Goal: Task Accomplishment & Management: Manage account settings

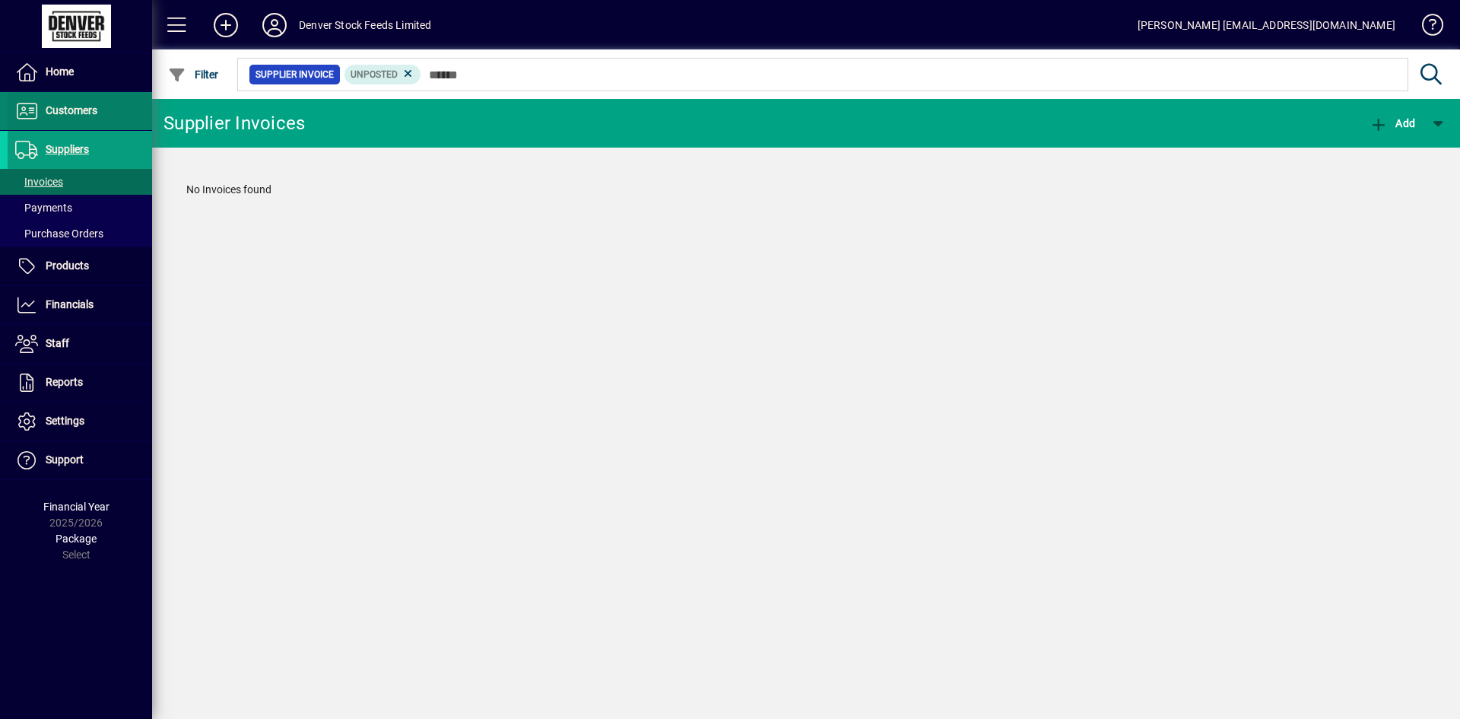
click at [84, 110] on span "Customers" at bounding box center [72, 110] width 52 height 12
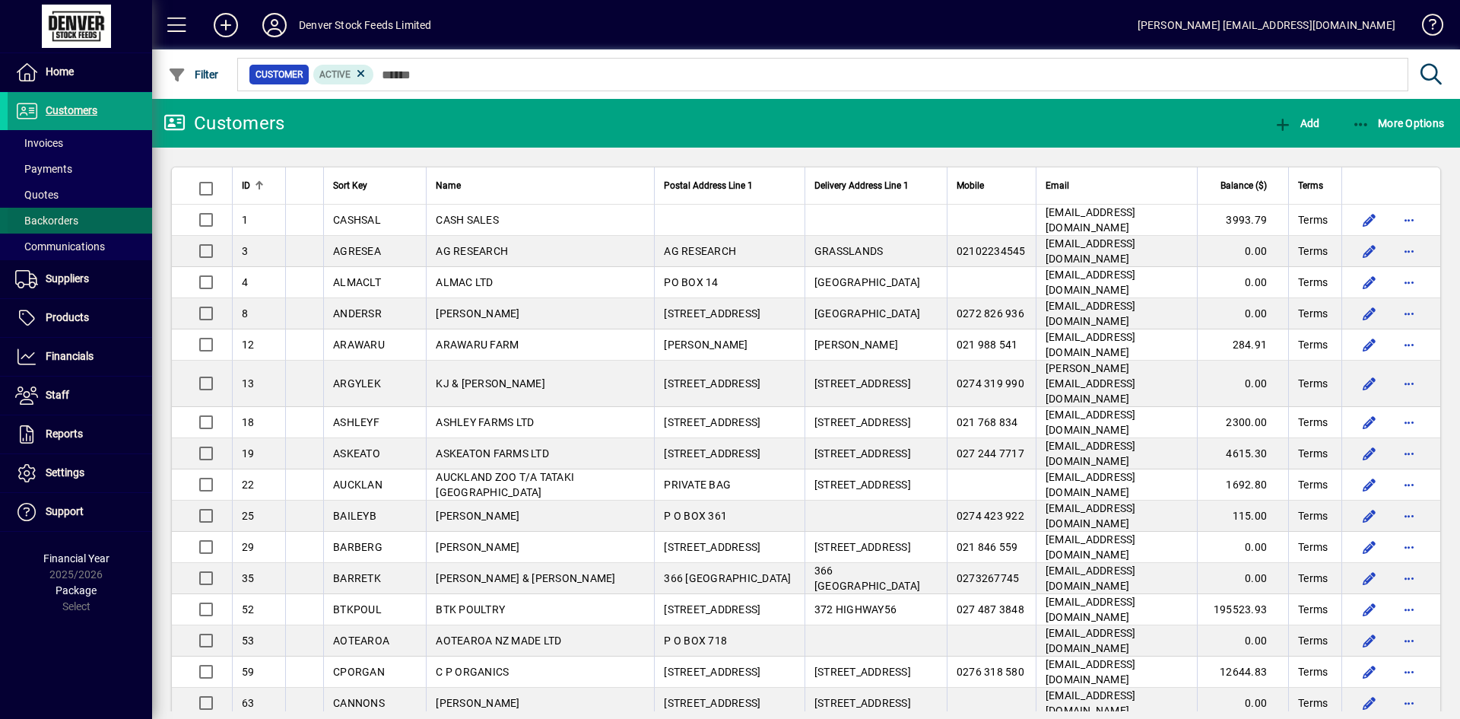
click at [60, 228] on span "Backorders" at bounding box center [43, 221] width 71 height 16
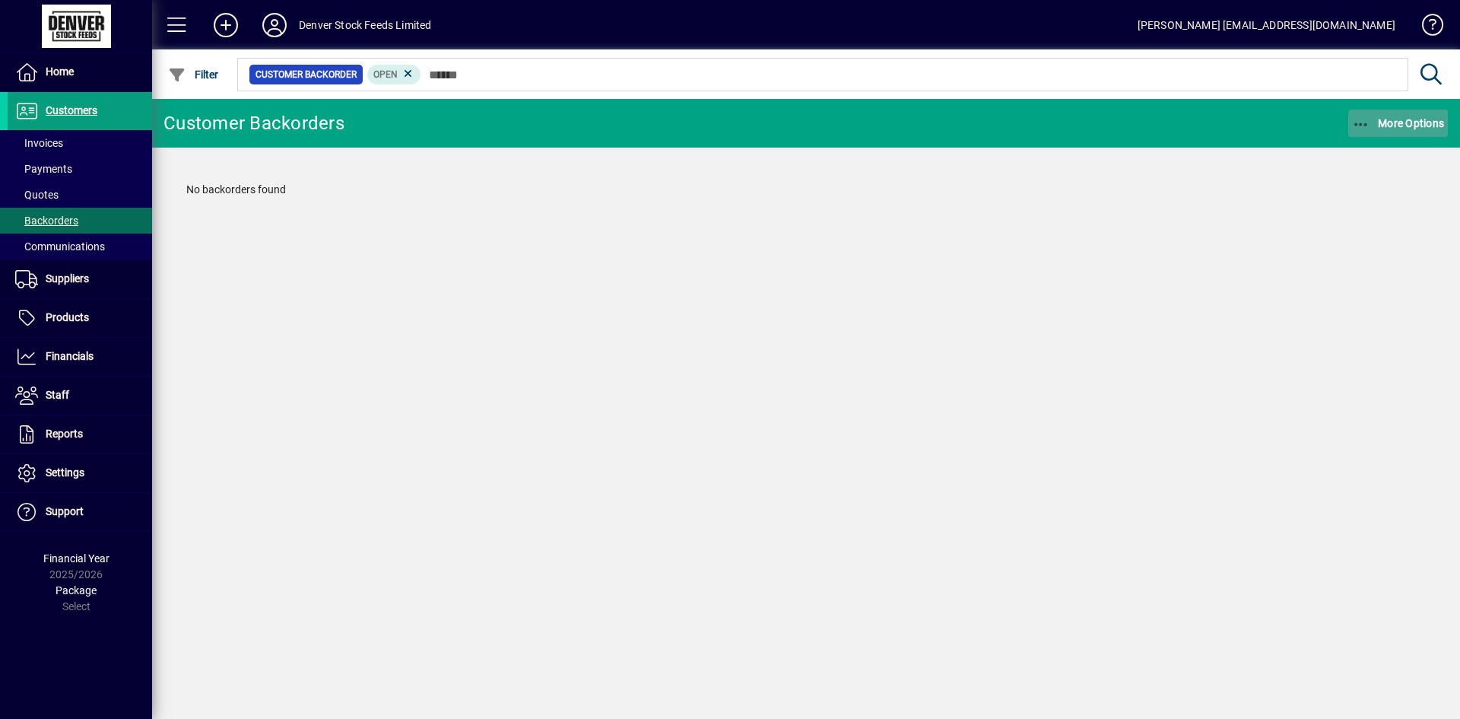
click at [1369, 111] on span "button" at bounding box center [1398, 123] width 100 height 36
click at [1368, 154] on span "Customer Backorders" at bounding box center [1375, 156] width 147 height 14
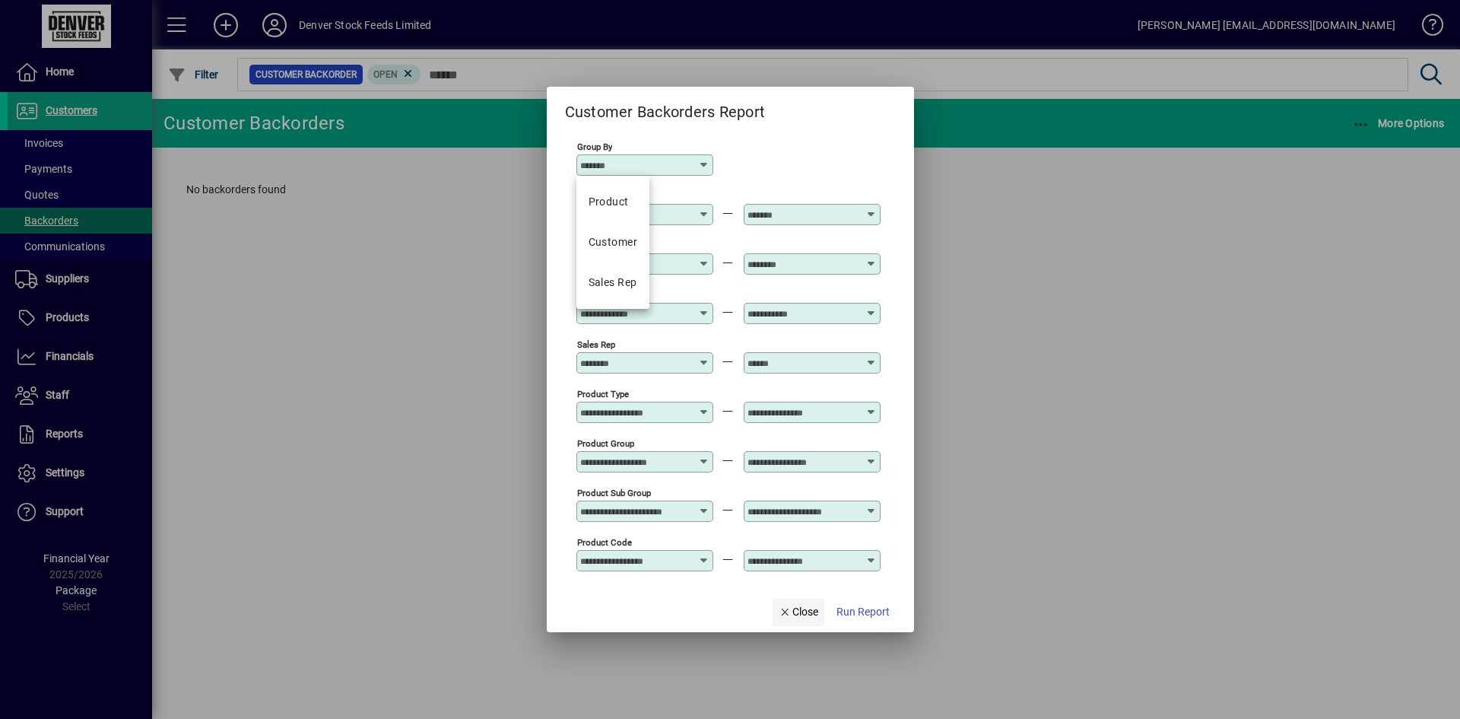
click at [820, 611] on span "button" at bounding box center [799, 612] width 52 height 36
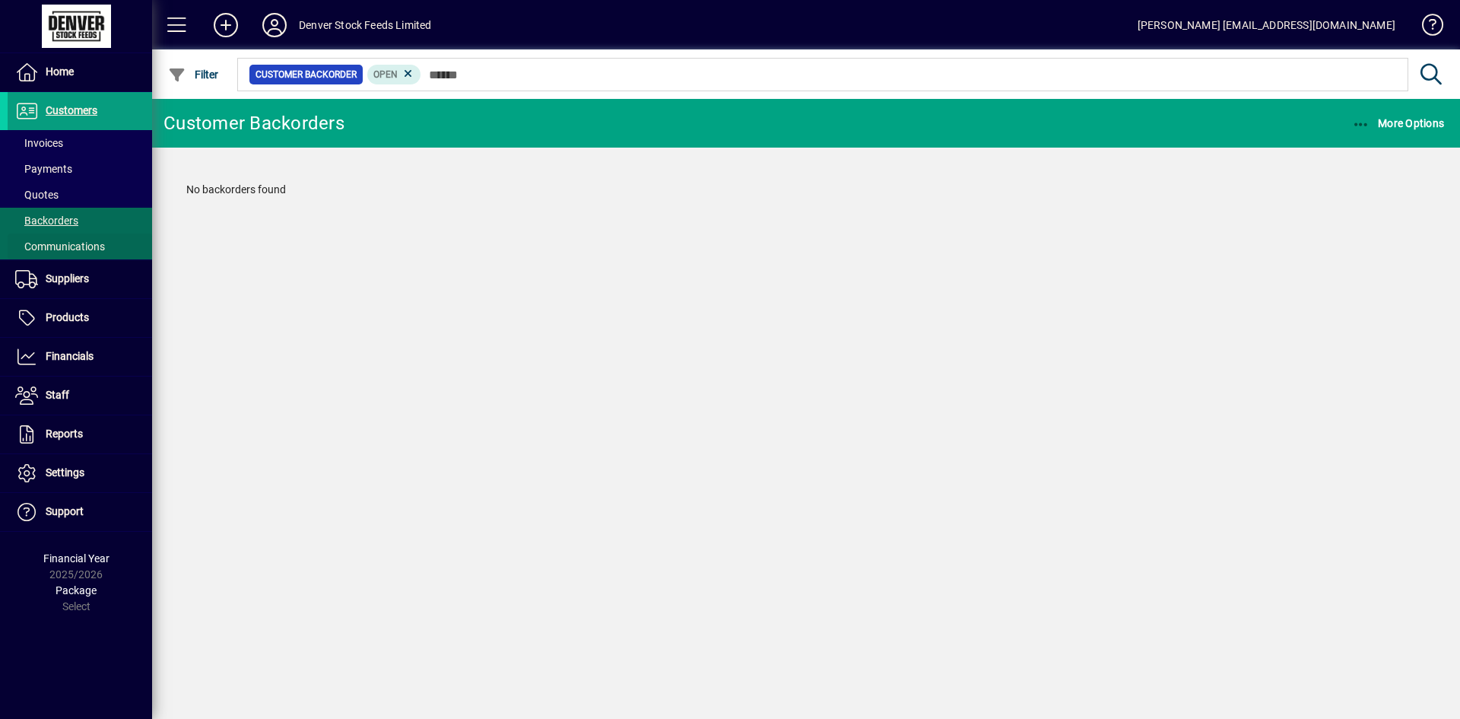
click at [86, 256] on span at bounding box center [80, 246] width 144 height 36
click at [91, 218] on span at bounding box center [80, 220] width 144 height 36
click at [91, 233] on span at bounding box center [80, 246] width 144 height 36
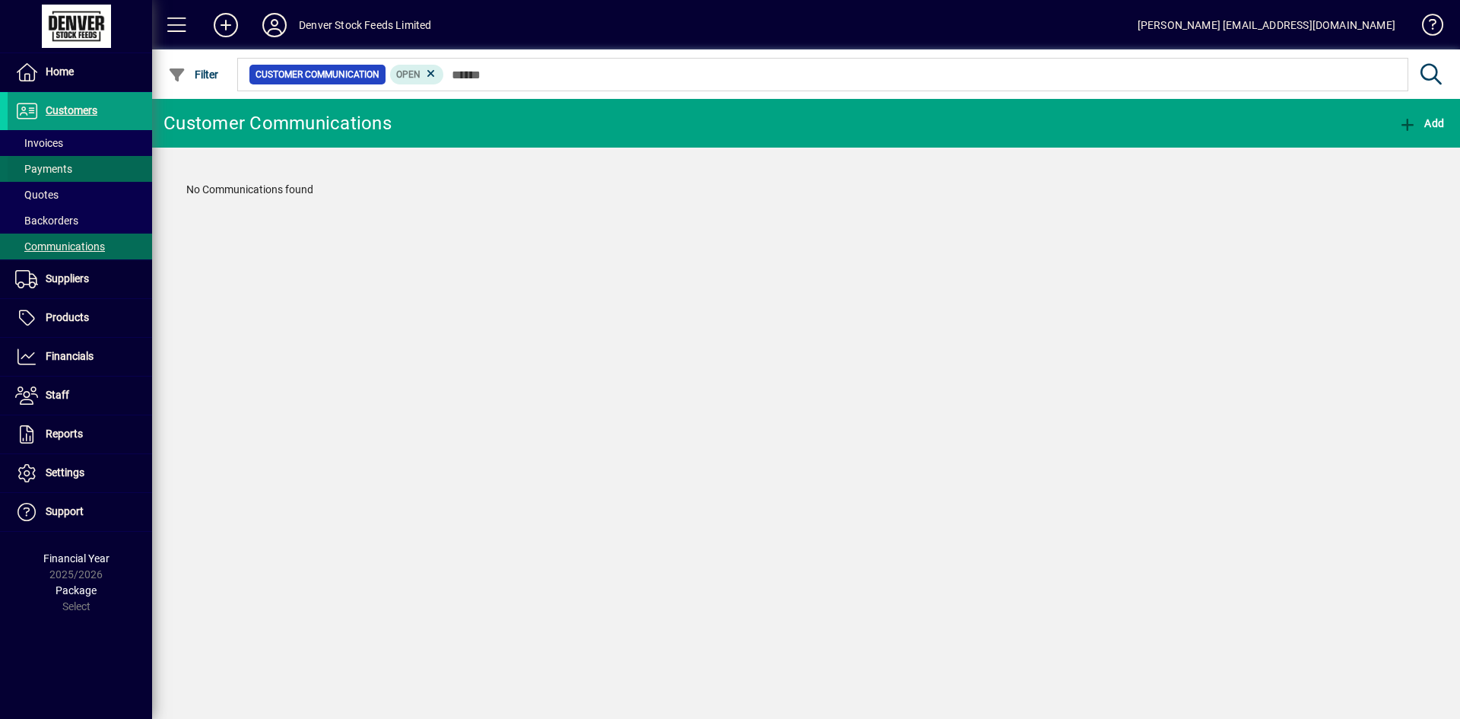
click at [60, 154] on span at bounding box center [80, 169] width 144 height 36
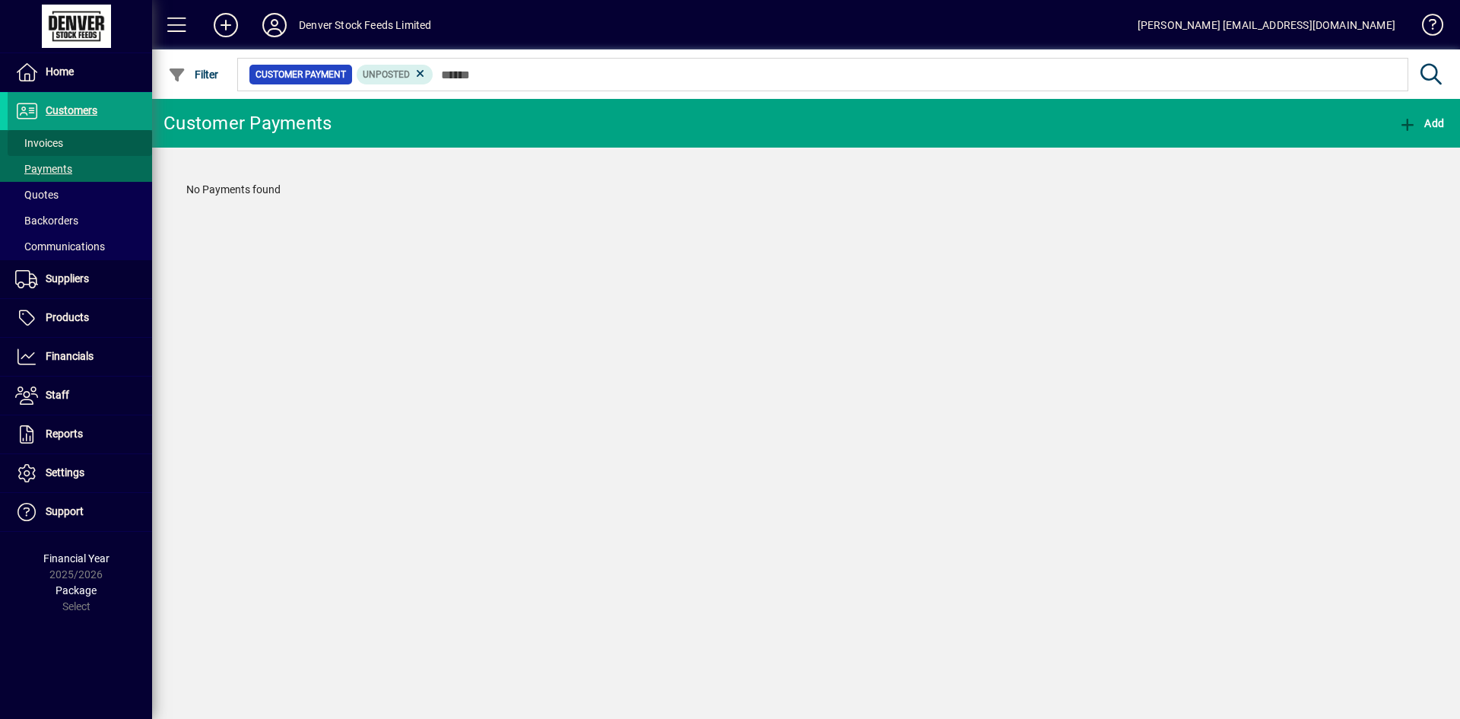
click at [56, 139] on span "Invoices" at bounding box center [39, 143] width 48 height 12
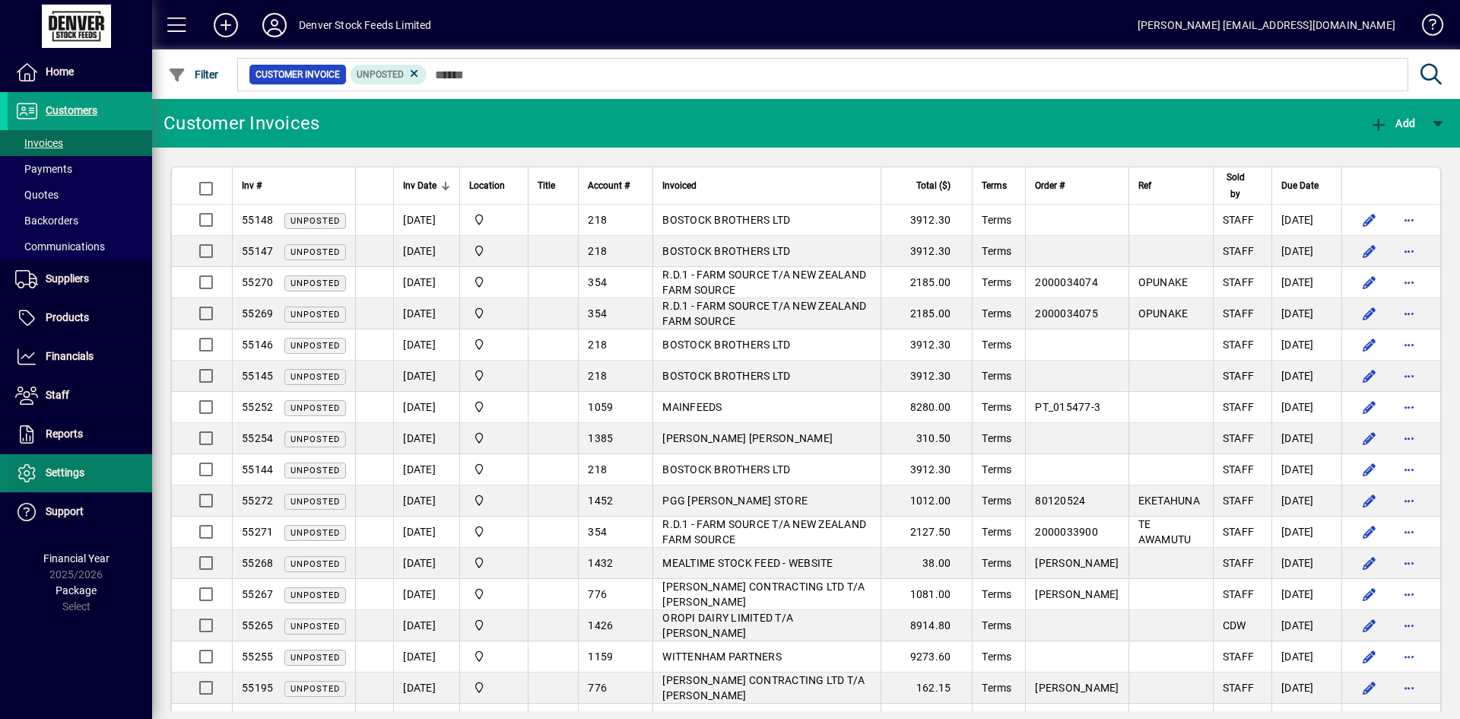
click at [92, 460] on span at bounding box center [80, 473] width 144 height 36
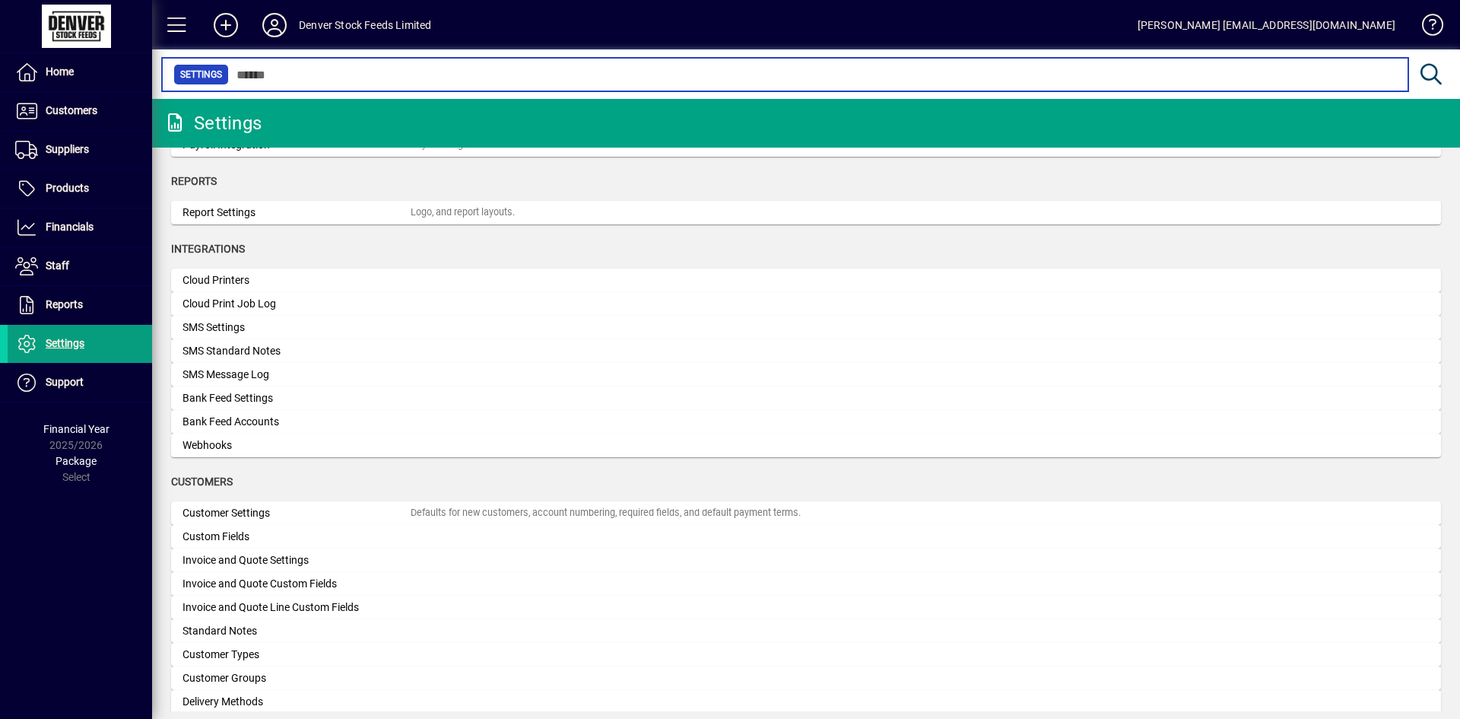
scroll to position [380, 0]
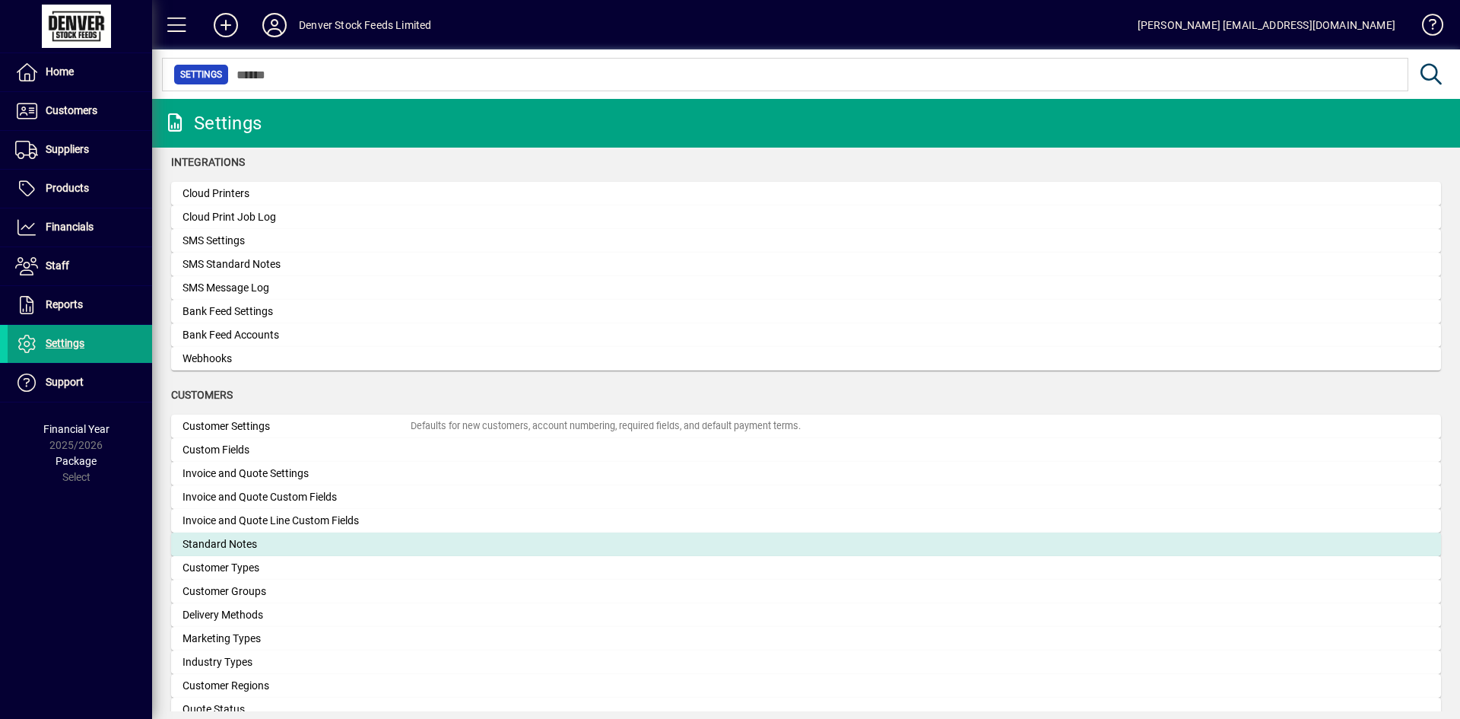
drag, startPoint x: 325, startPoint y: 446, endPoint x: 305, endPoint y: 540, distance: 96.3
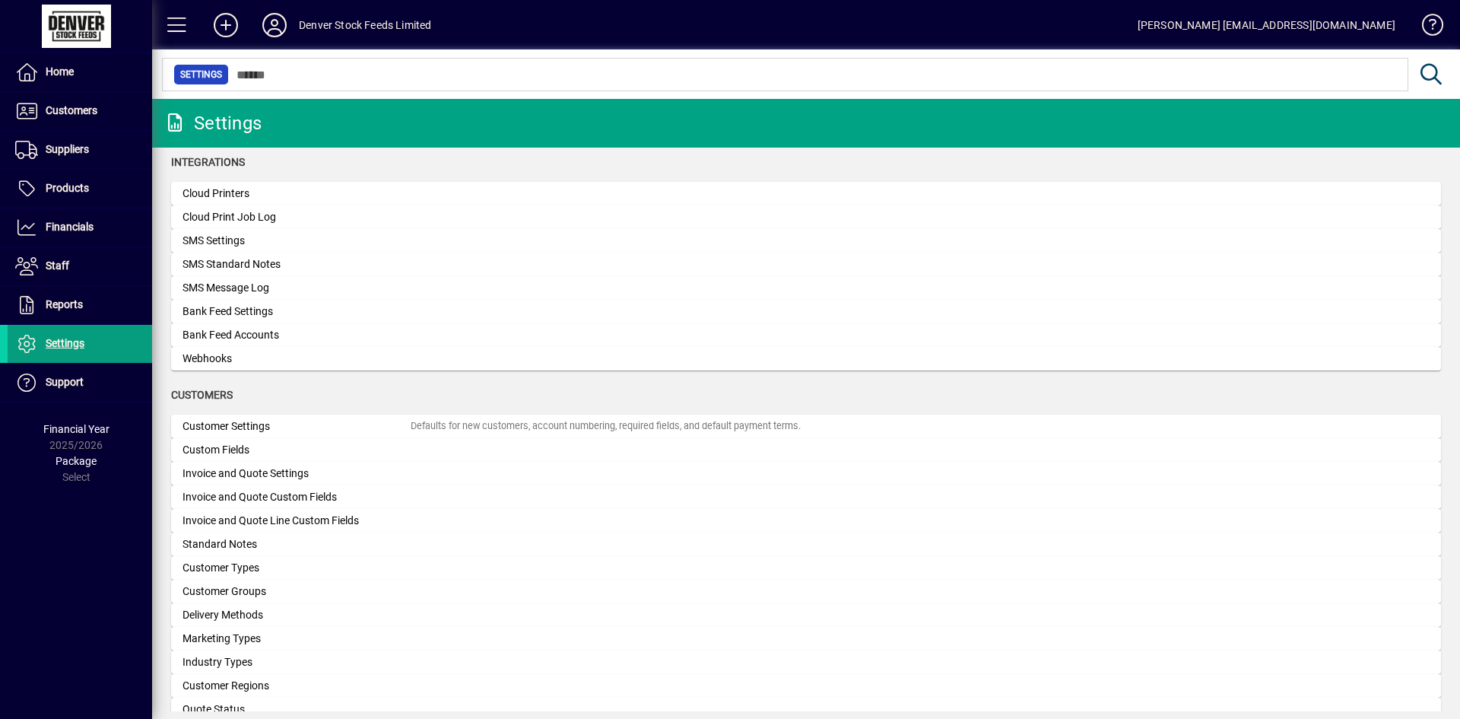
drag, startPoint x: 305, startPoint y: 540, endPoint x: 376, endPoint y: 385, distance: 170.1
click at [376, 385] on app-category-group "Integrations Cloud Printers Cloud Print Job Log SMS Settings SMS Standard Notes…" at bounding box center [806, 270] width 1270 height 233
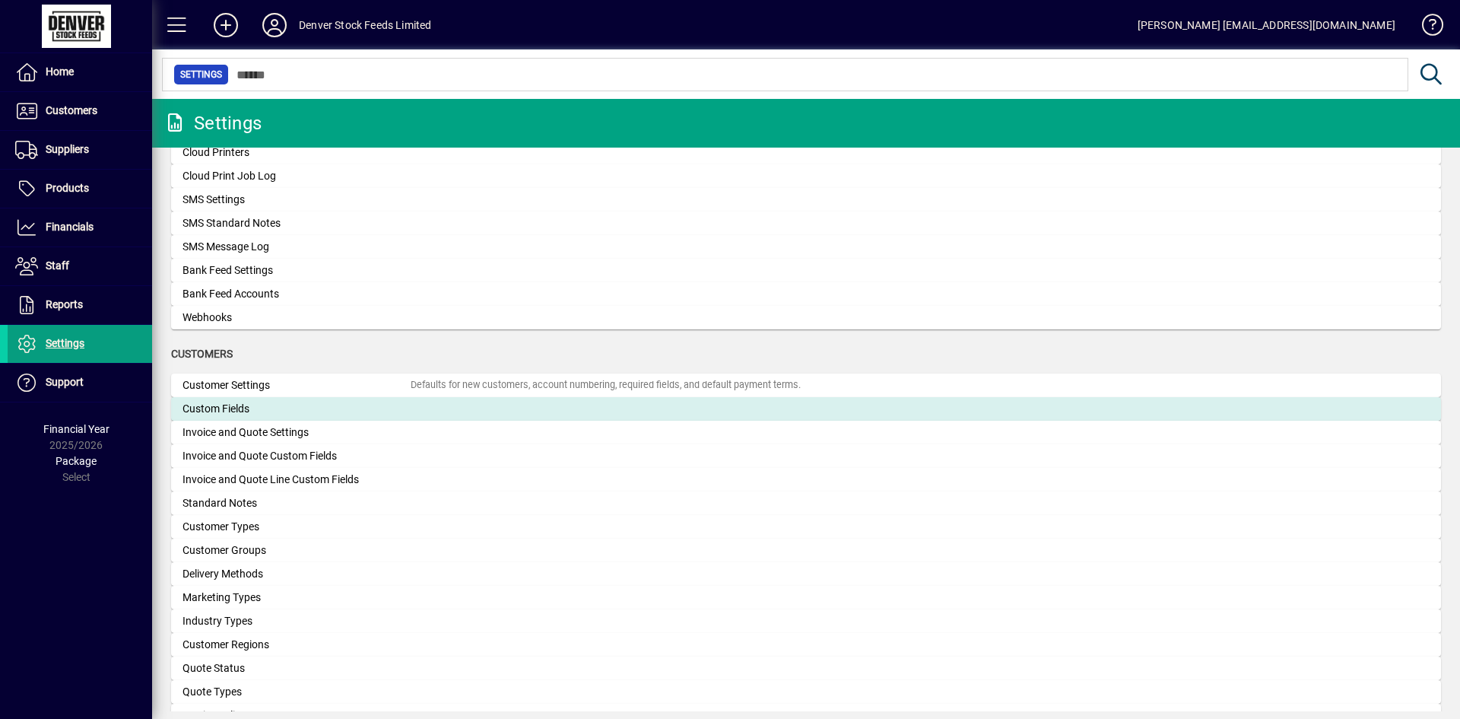
scroll to position [456, 0]
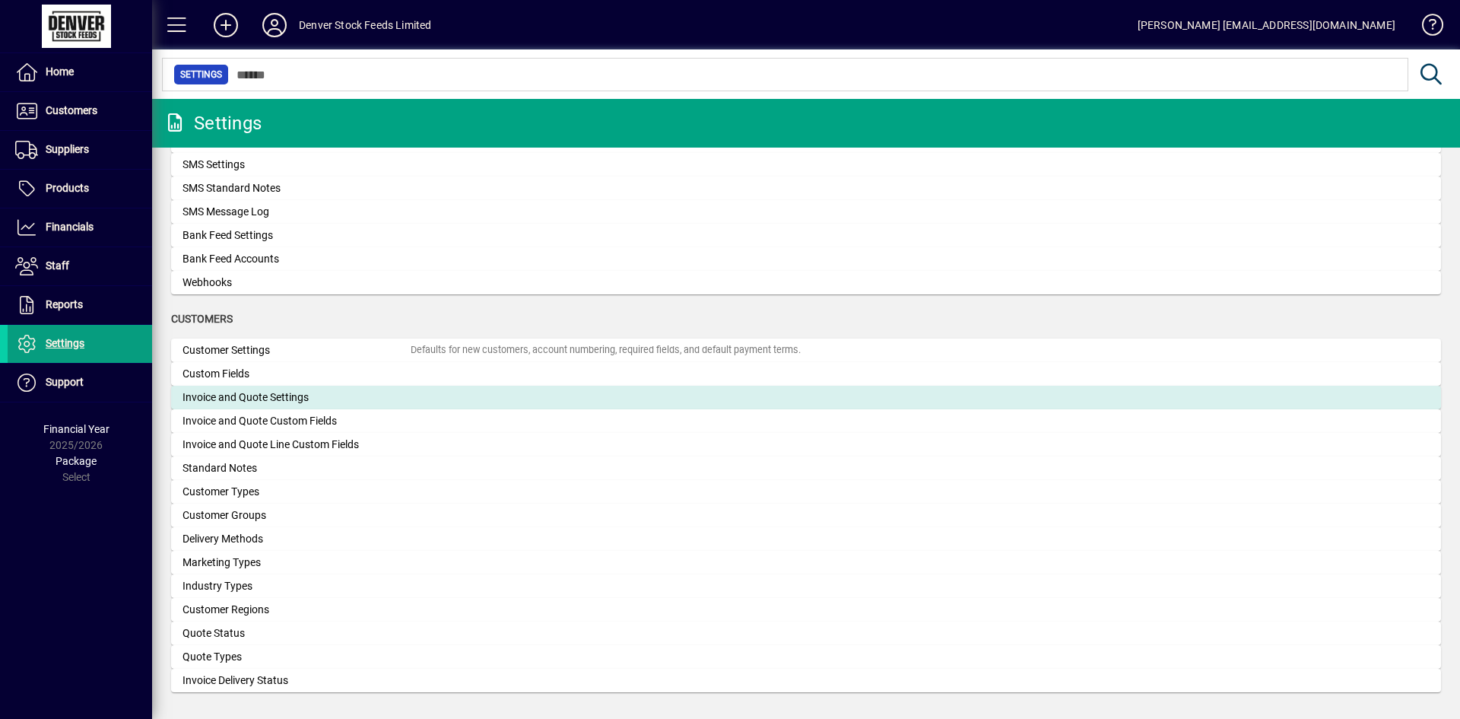
click at [341, 392] on div "Invoice and Quote Settings" at bounding box center [296, 397] width 228 height 16
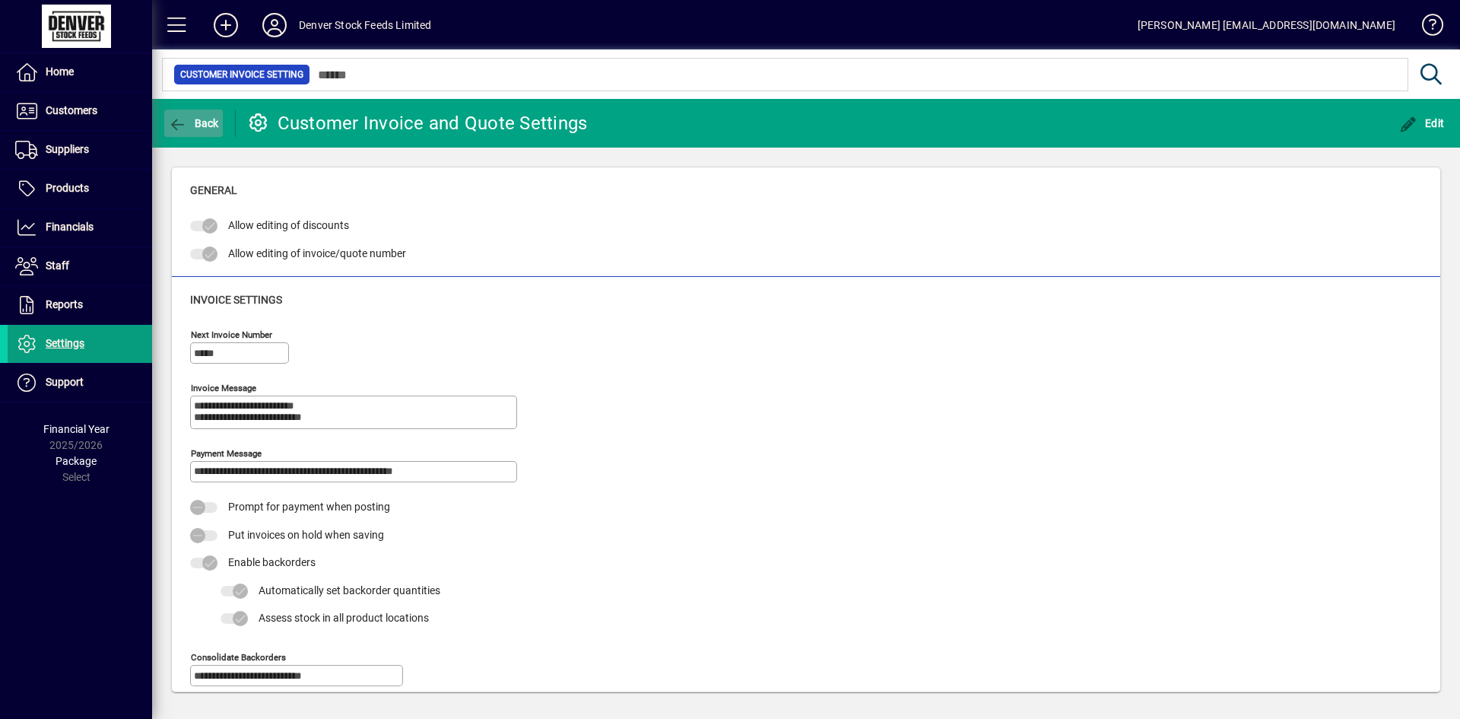
click at [176, 124] on icon "button" at bounding box center [177, 124] width 19 height 15
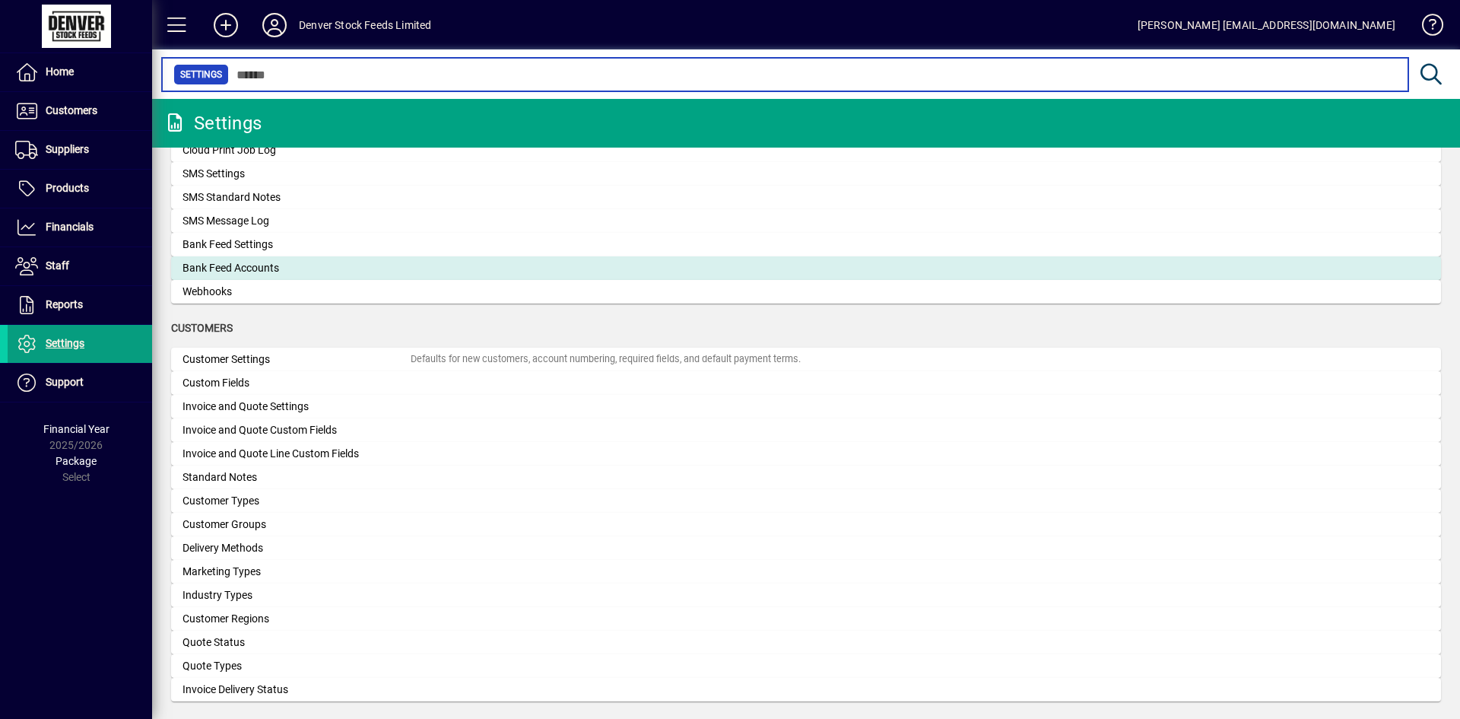
scroll to position [456, 0]
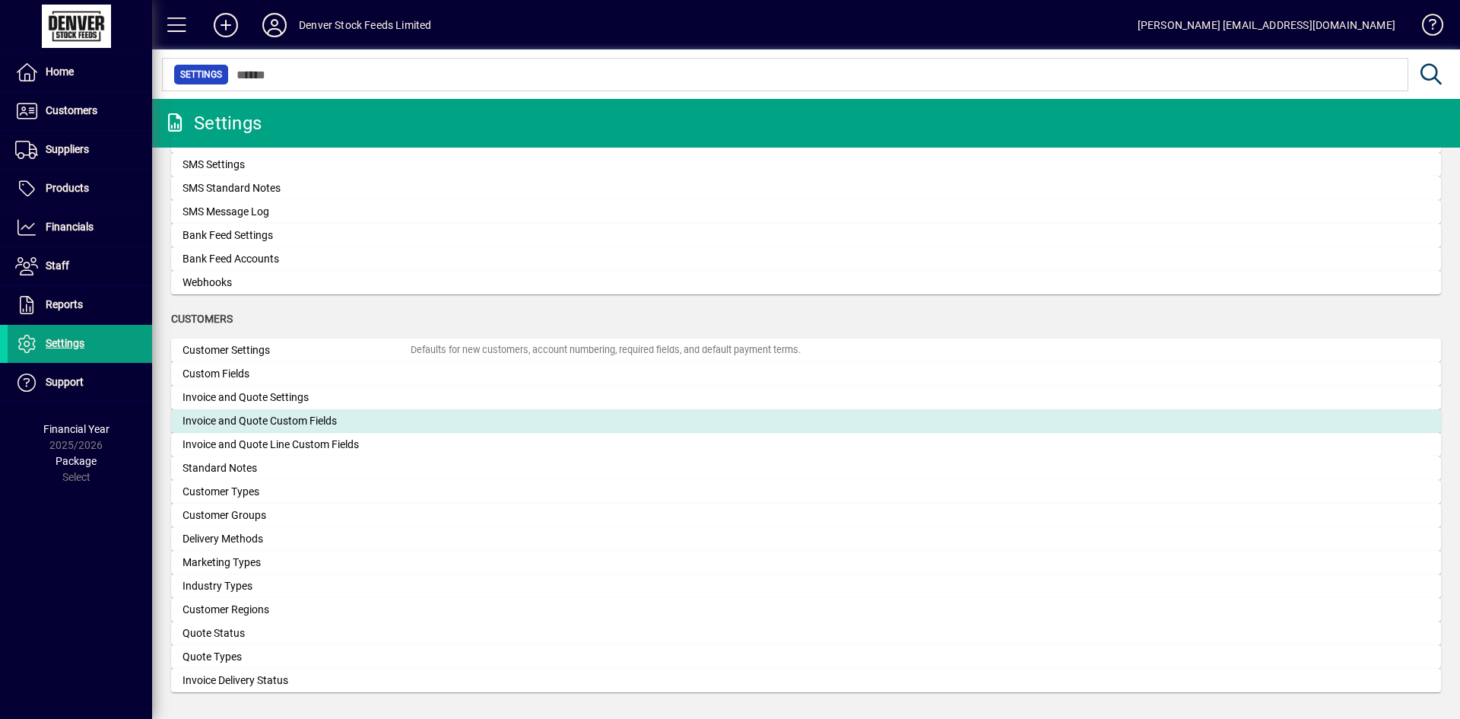
click at [310, 424] on div "Invoice and Quote Custom Fields" at bounding box center [296, 421] width 228 height 16
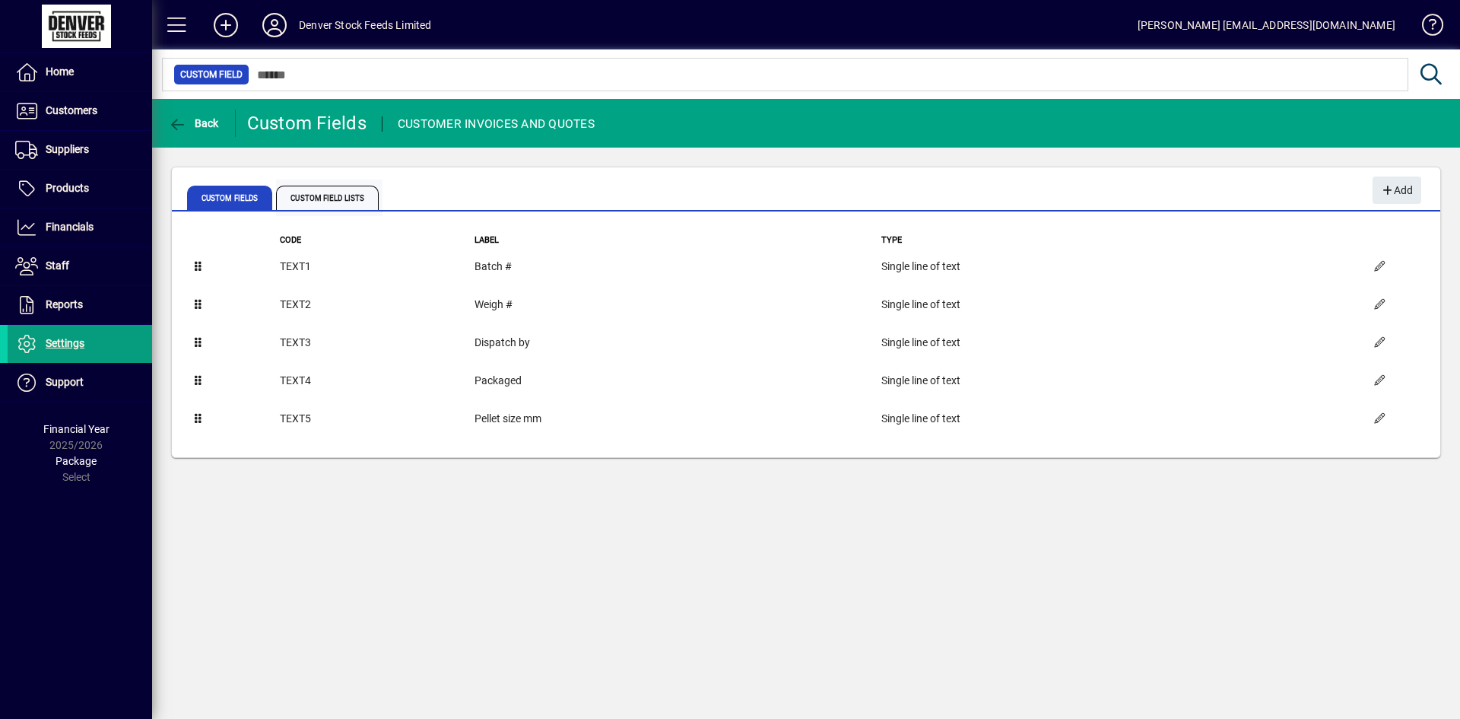
click at [353, 206] on span "Custom Field Lists" at bounding box center [327, 198] width 103 height 24
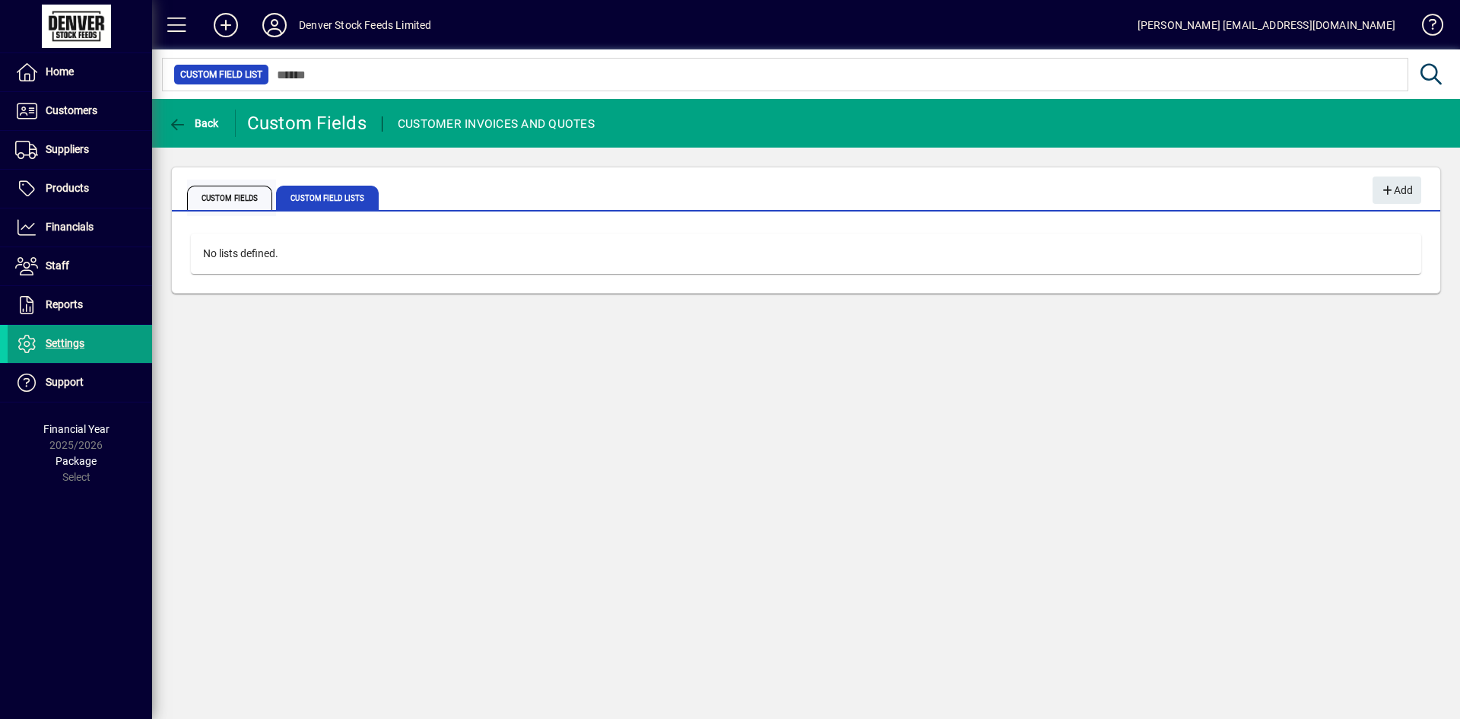
click at [233, 198] on span "Custom Fields" at bounding box center [229, 198] width 85 height 24
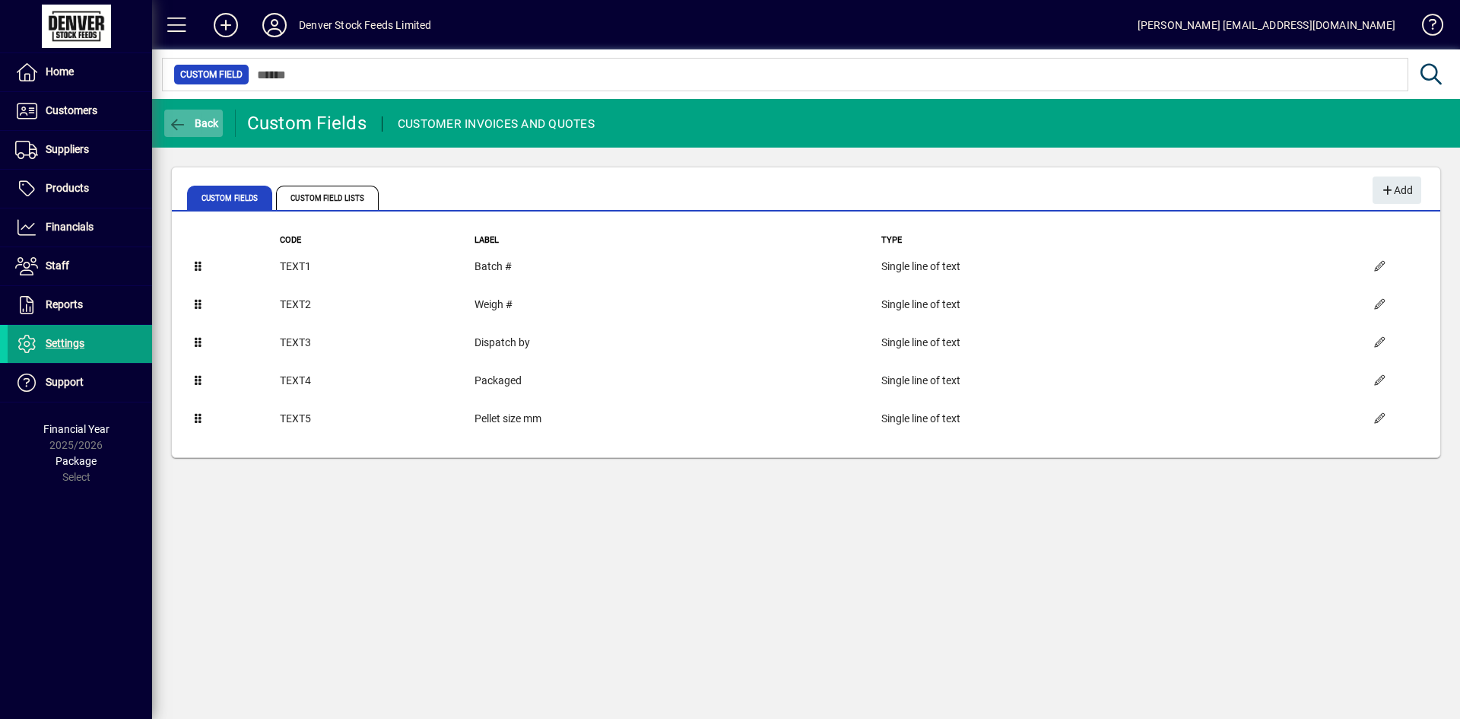
click at [170, 123] on icon "button" at bounding box center [177, 124] width 19 height 15
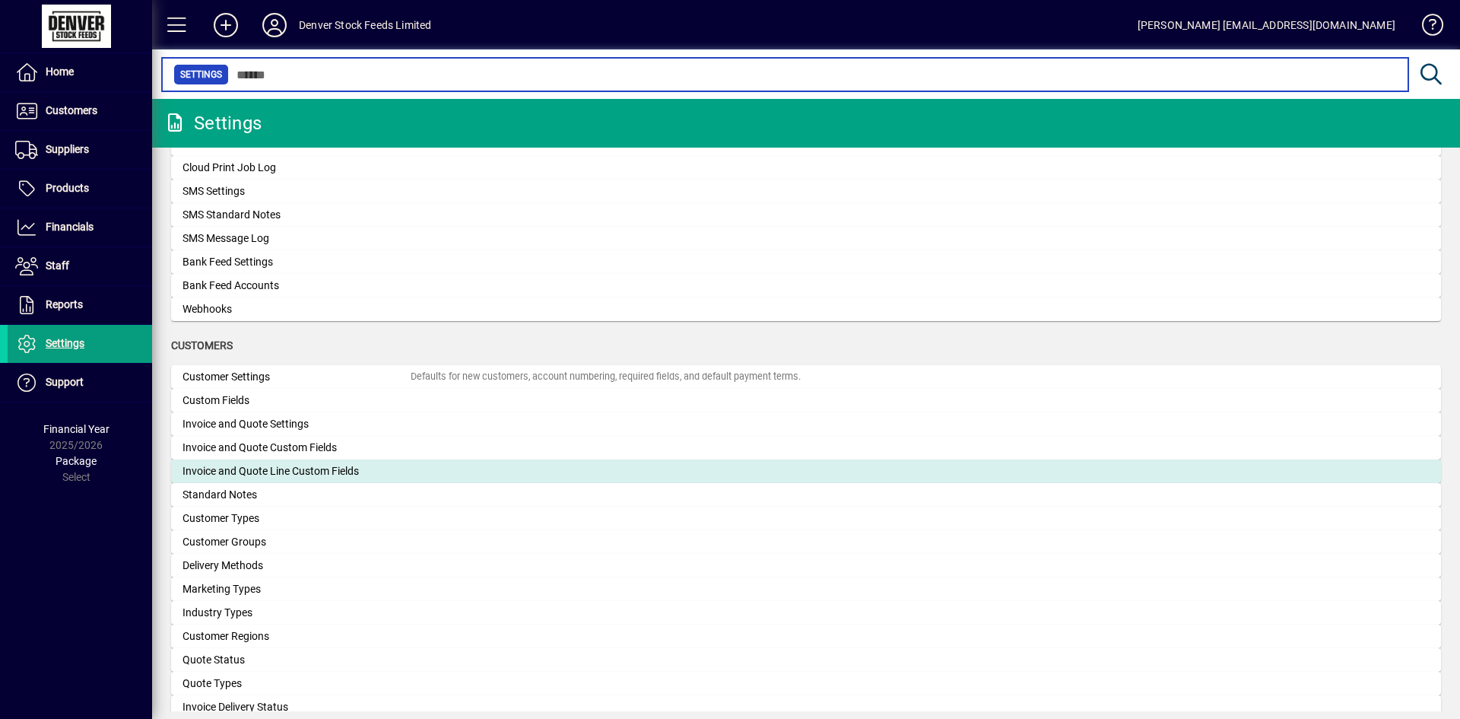
scroll to position [456, 0]
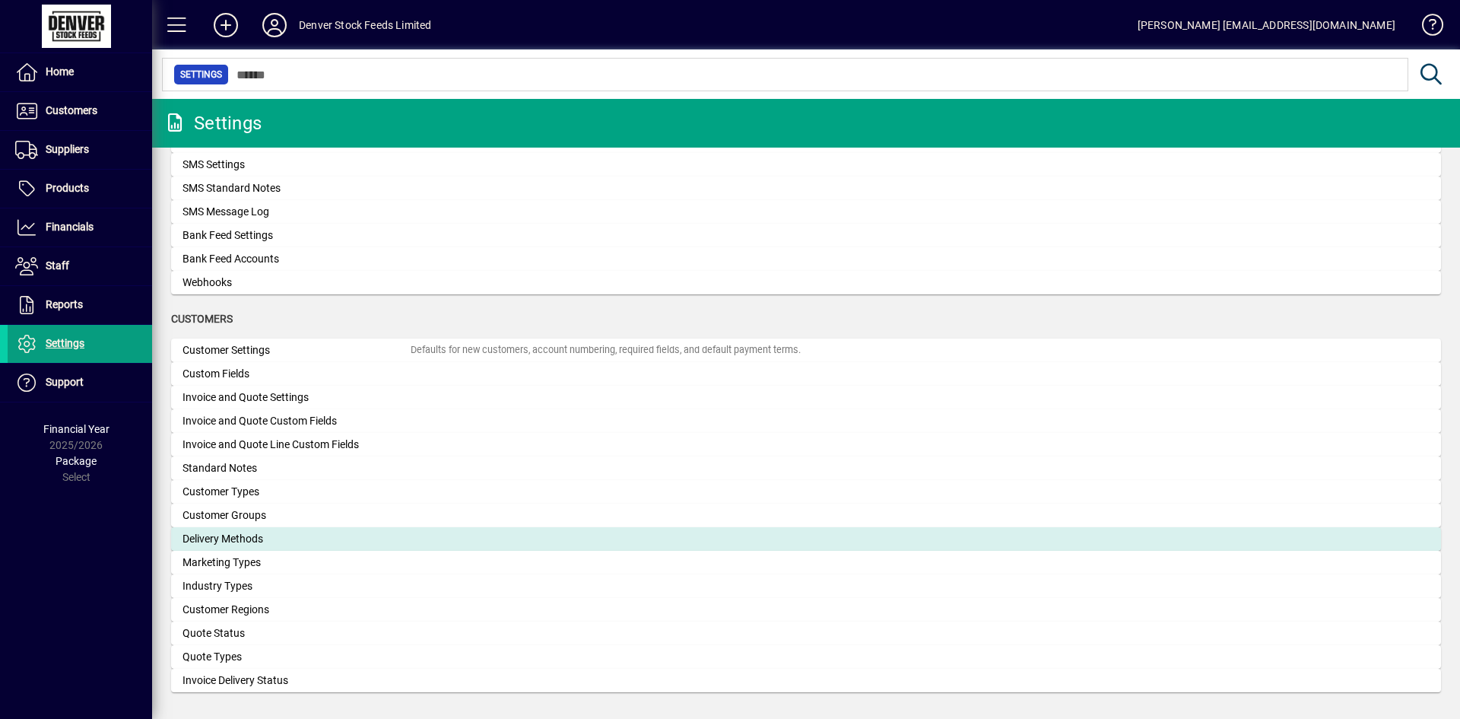
click at [312, 531] on div "Delivery Methods" at bounding box center [296, 539] width 228 height 16
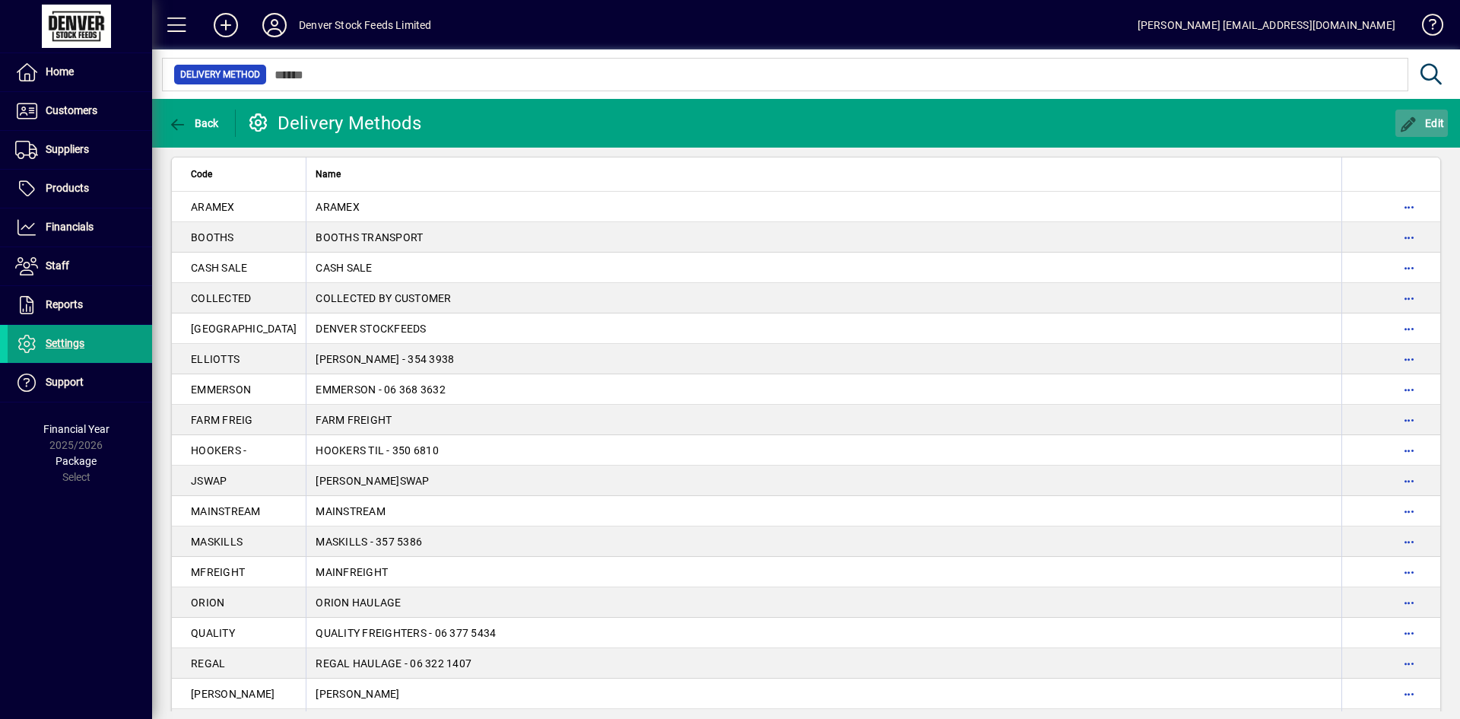
click at [1419, 133] on span "button" at bounding box center [1421, 123] width 53 height 36
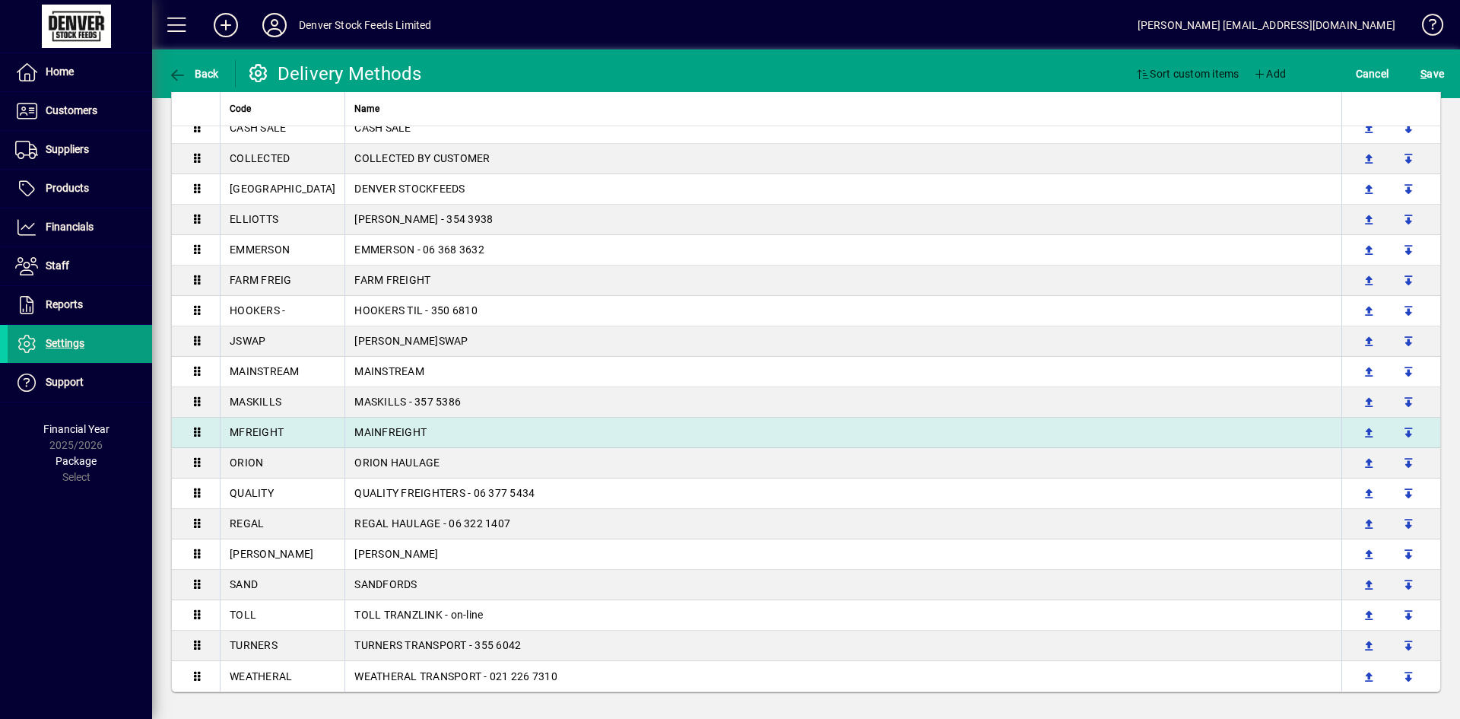
scroll to position [17, 0]
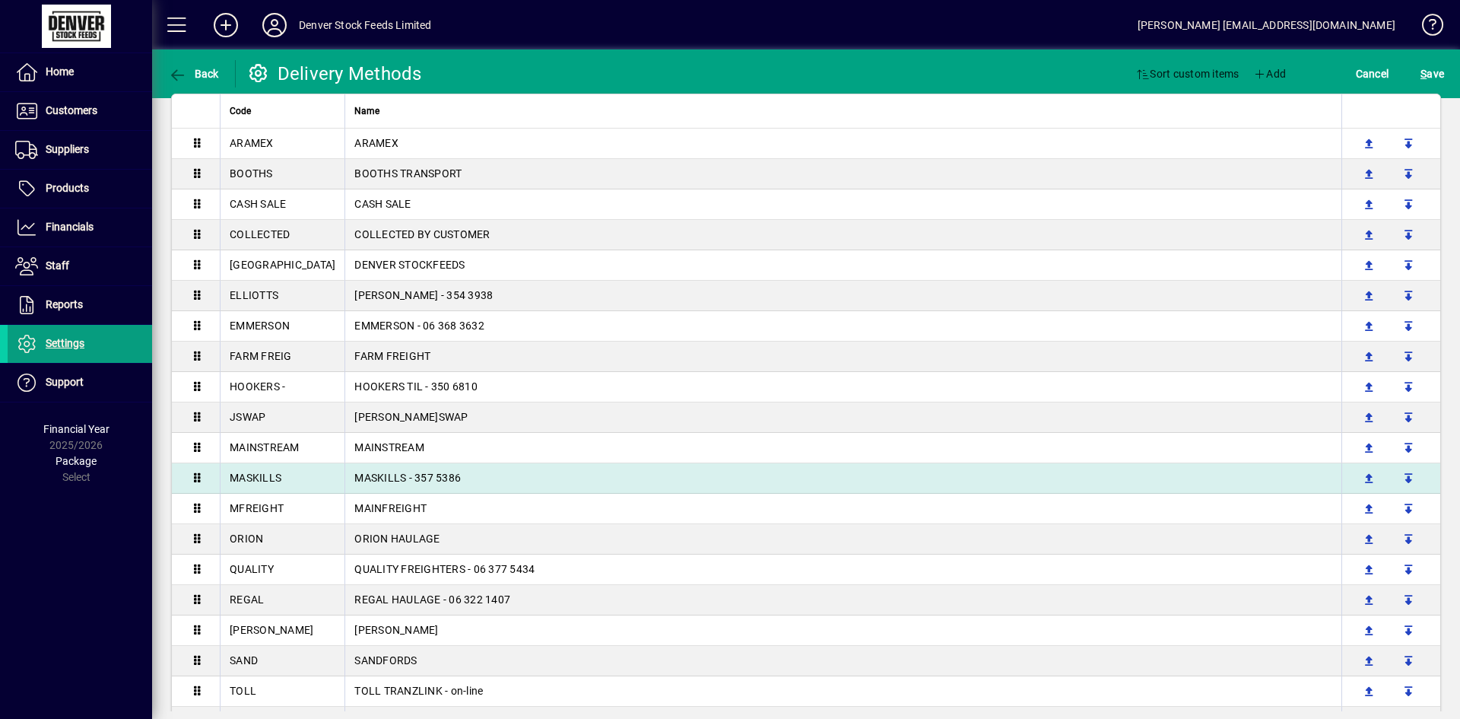
drag, startPoint x: 192, startPoint y: 512, endPoint x: 172, endPoint y: 490, distance: 30.7
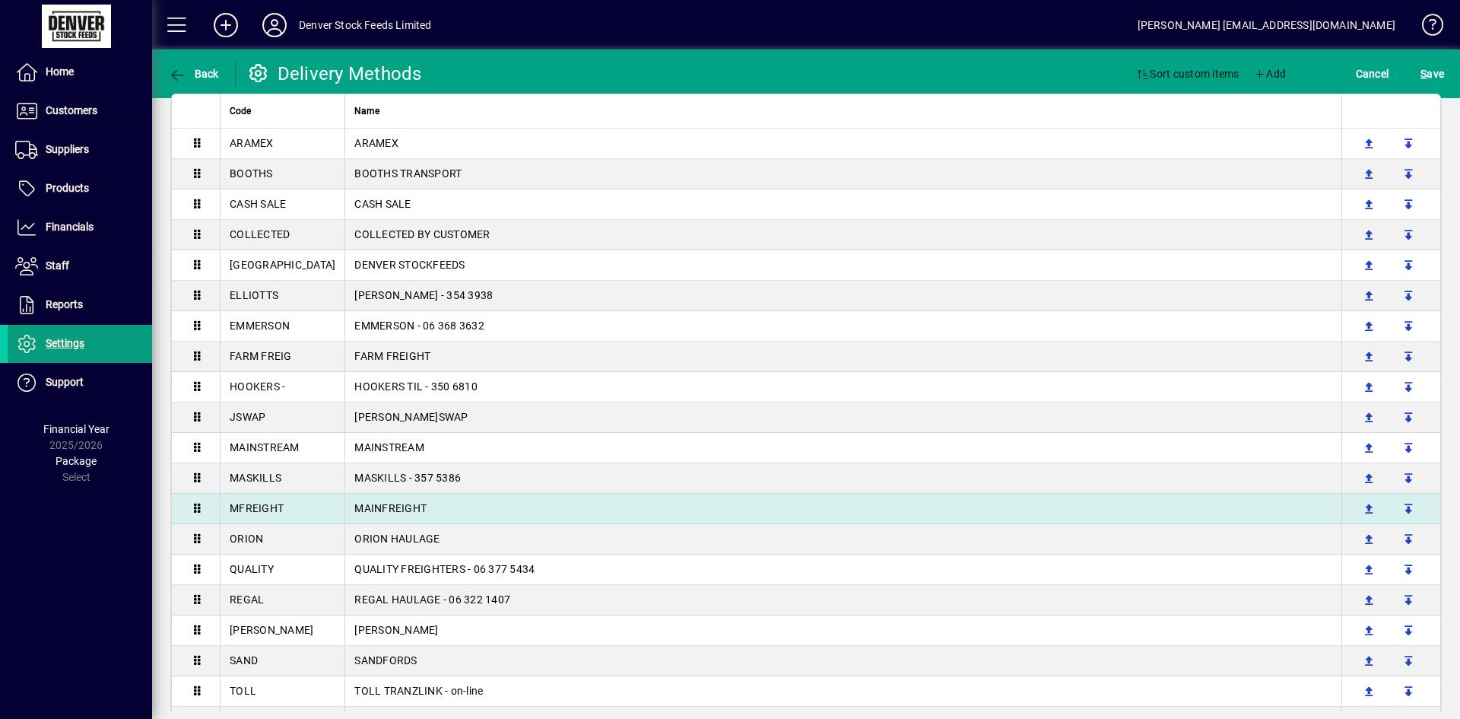
click at [177, 512] on td at bounding box center [196, 508] width 48 height 30
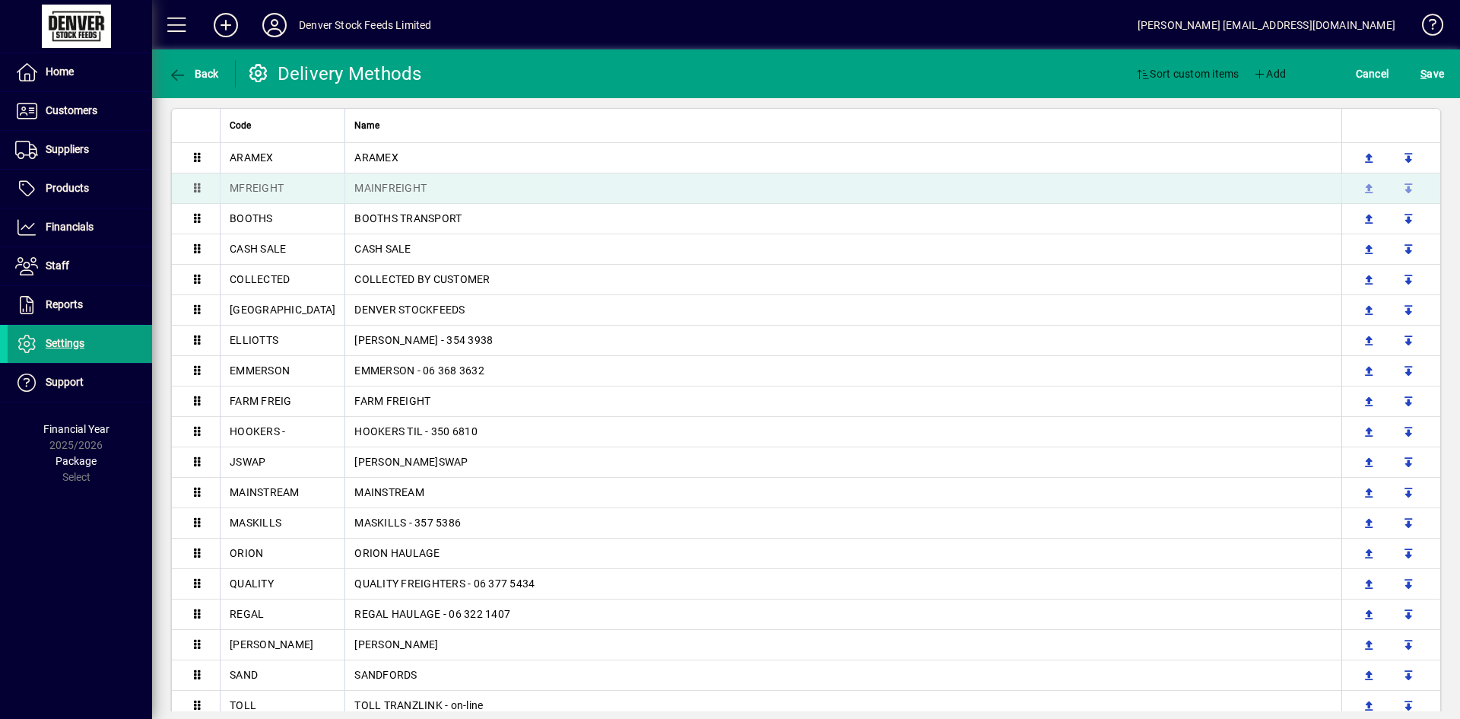
scroll to position [0, 0]
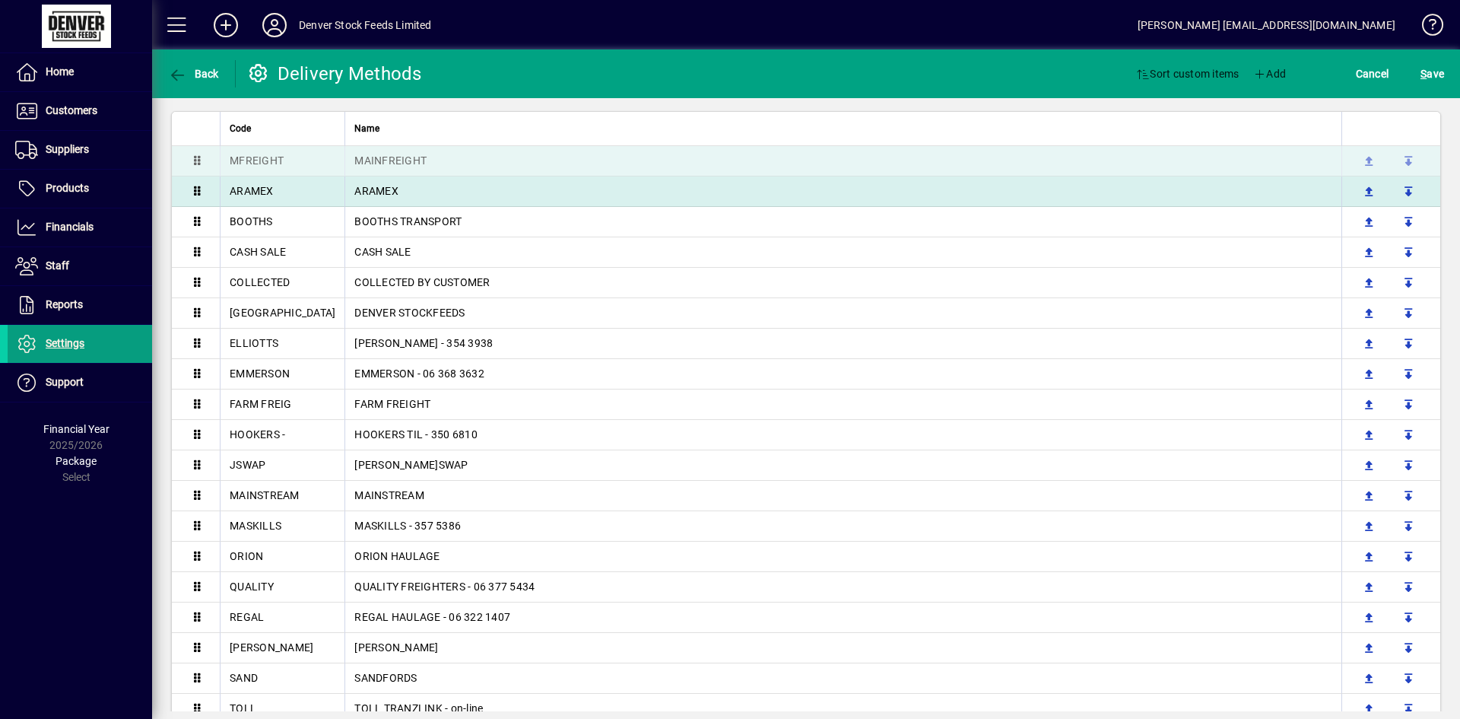
drag, startPoint x: 200, startPoint y: 503, endPoint x: 205, endPoint y: 152, distance: 351.3
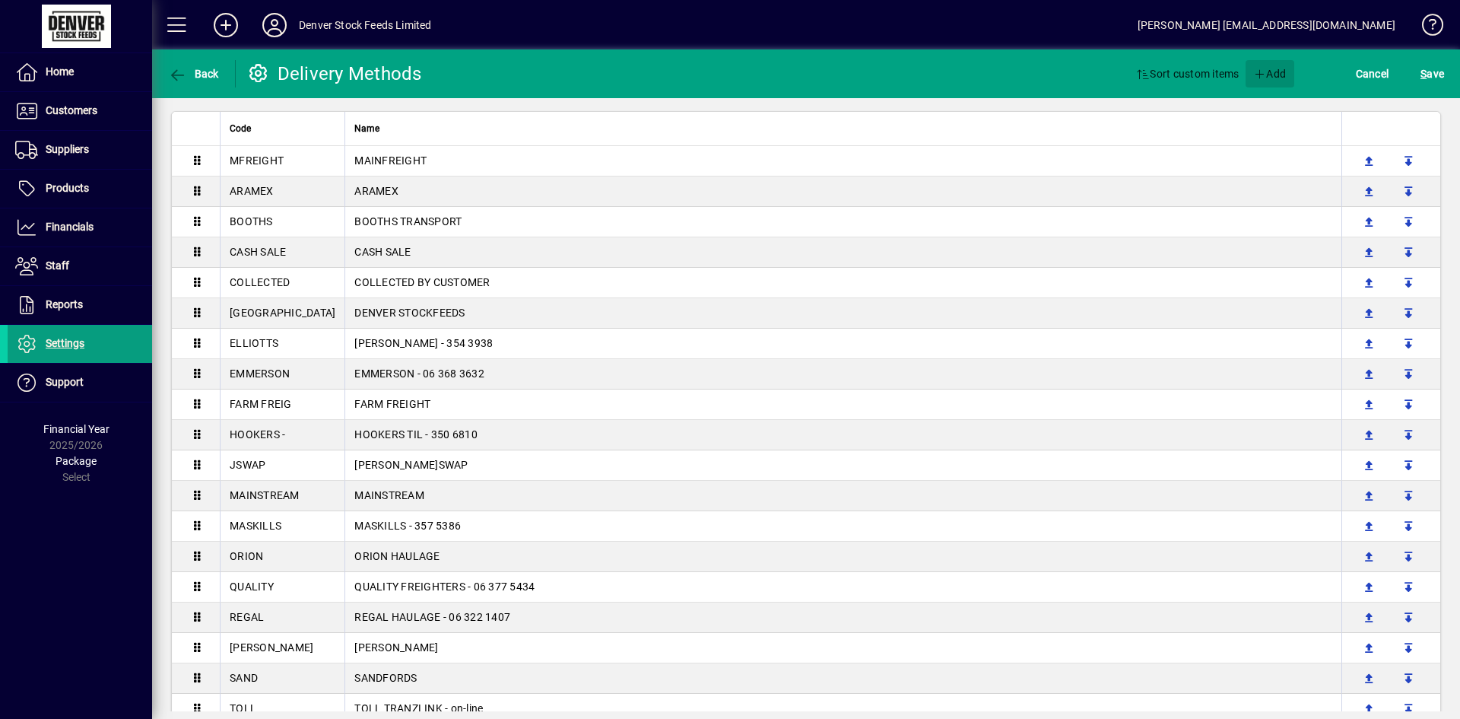
click at [1272, 73] on span "Add" at bounding box center [1269, 74] width 33 height 24
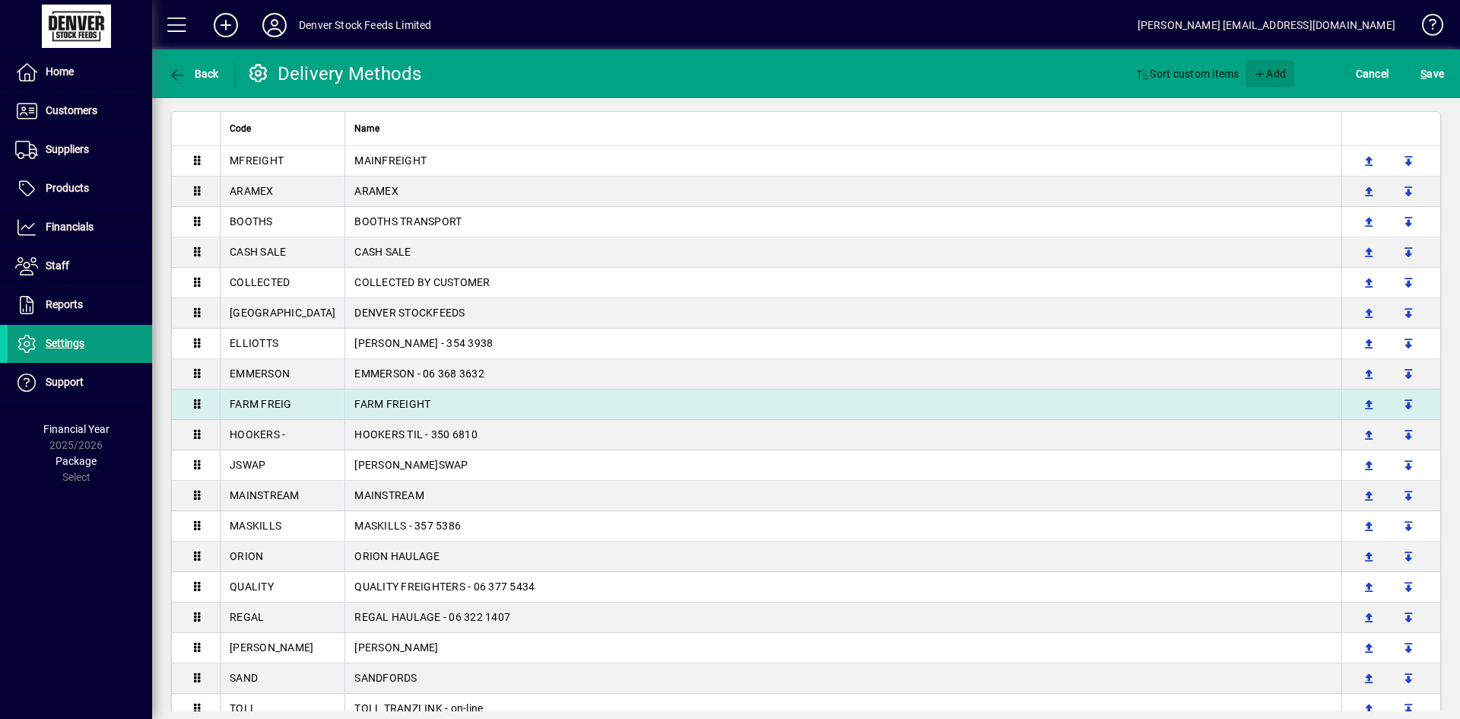
scroll to position [207, 0]
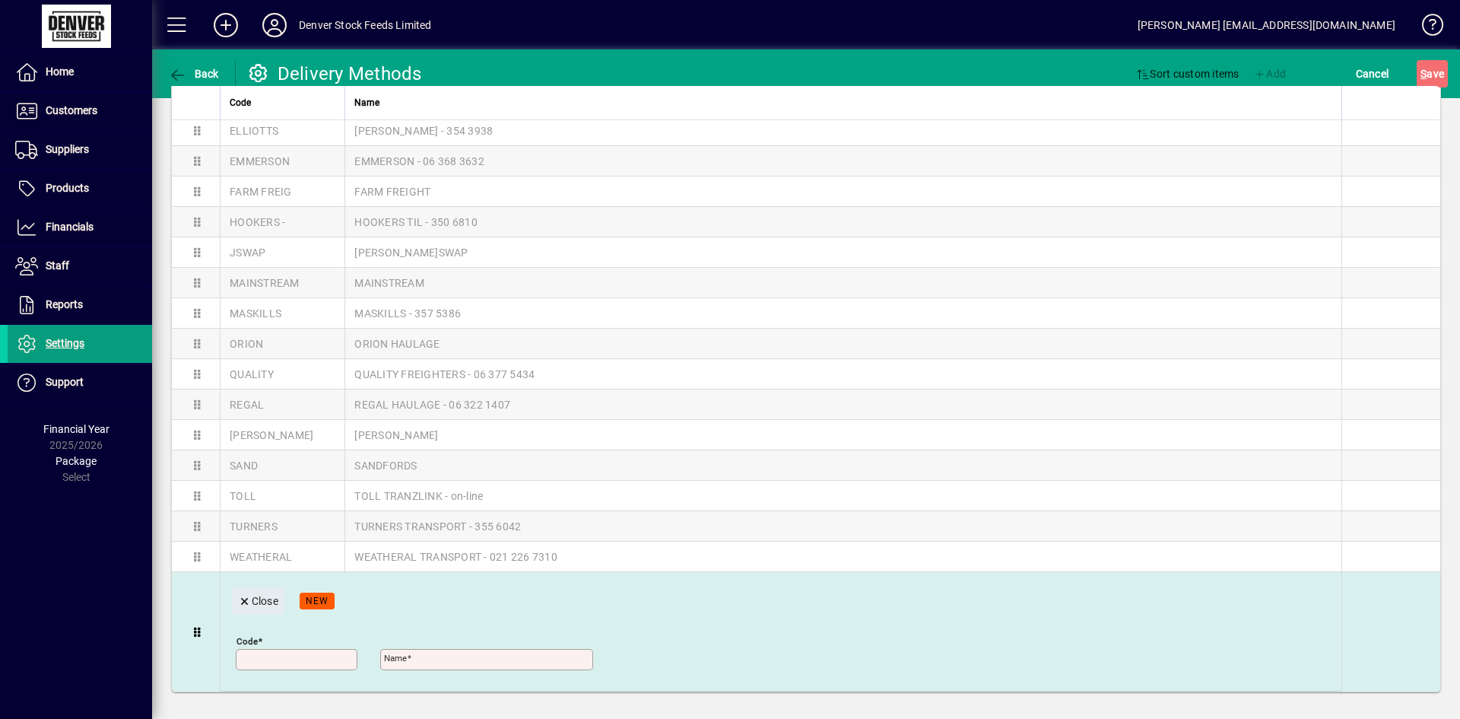
click at [330, 651] on div "Code" at bounding box center [297, 659] width 122 height 21
click at [281, 655] on input "Code" at bounding box center [298, 659] width 117 height 12
type input "*******"
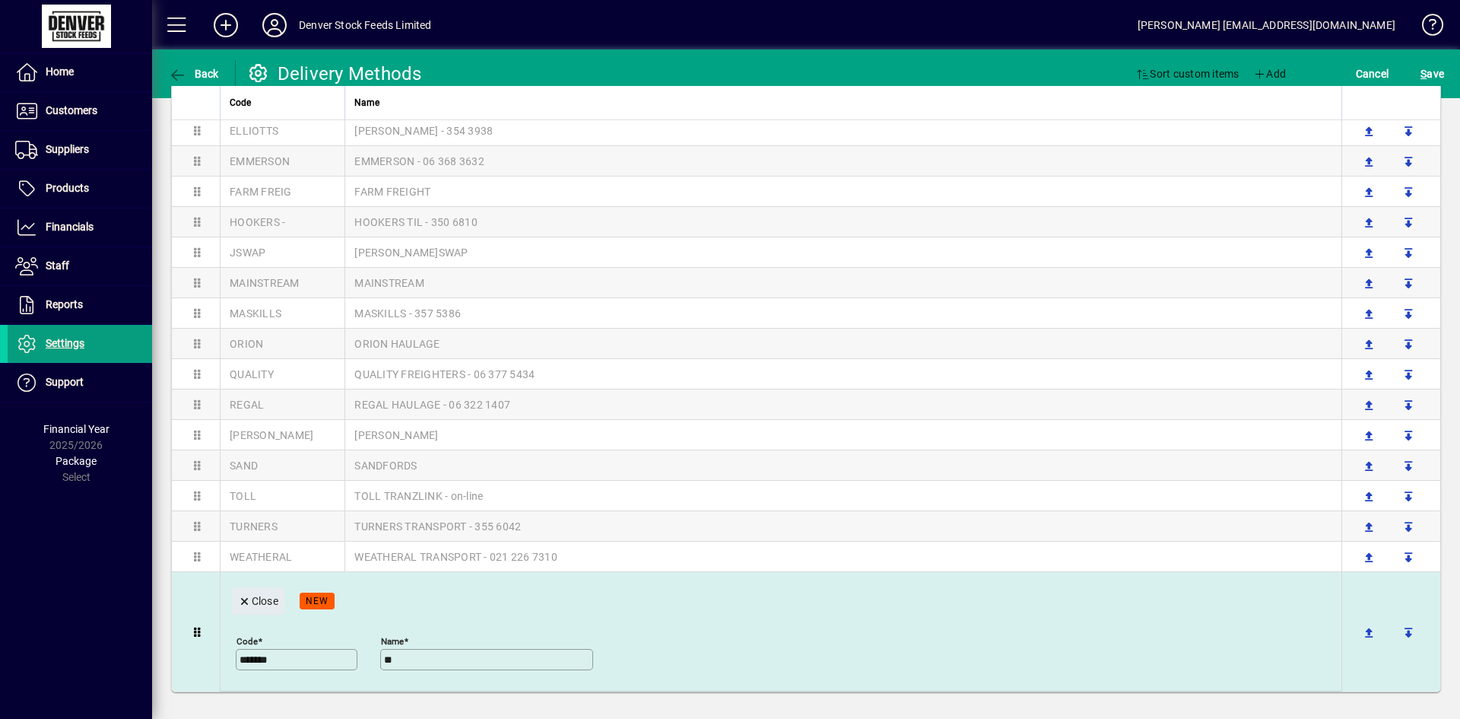
type input "*"
type input "**********"
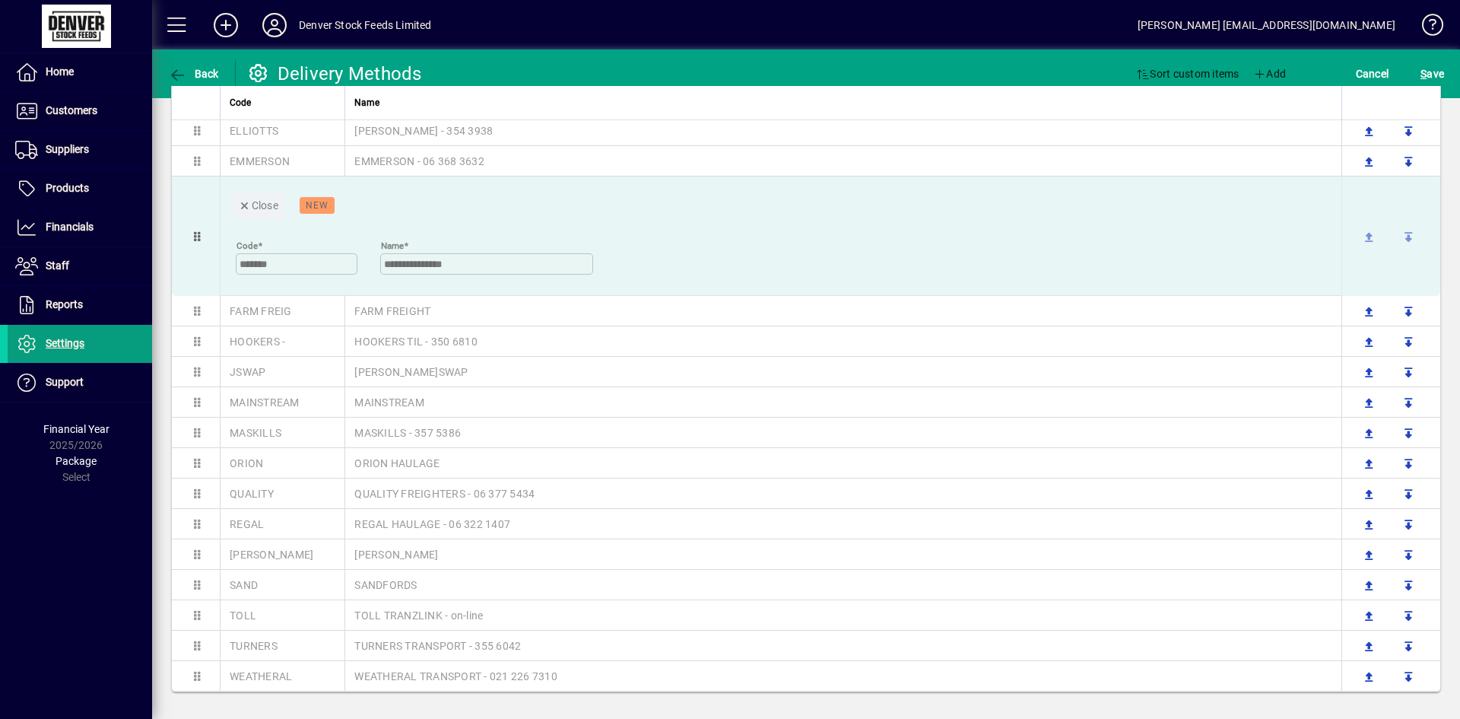
drag, startPoint x: 203, startPoint y: 627, endPoint x: 227, endPoint y: 250, distance: 377.9
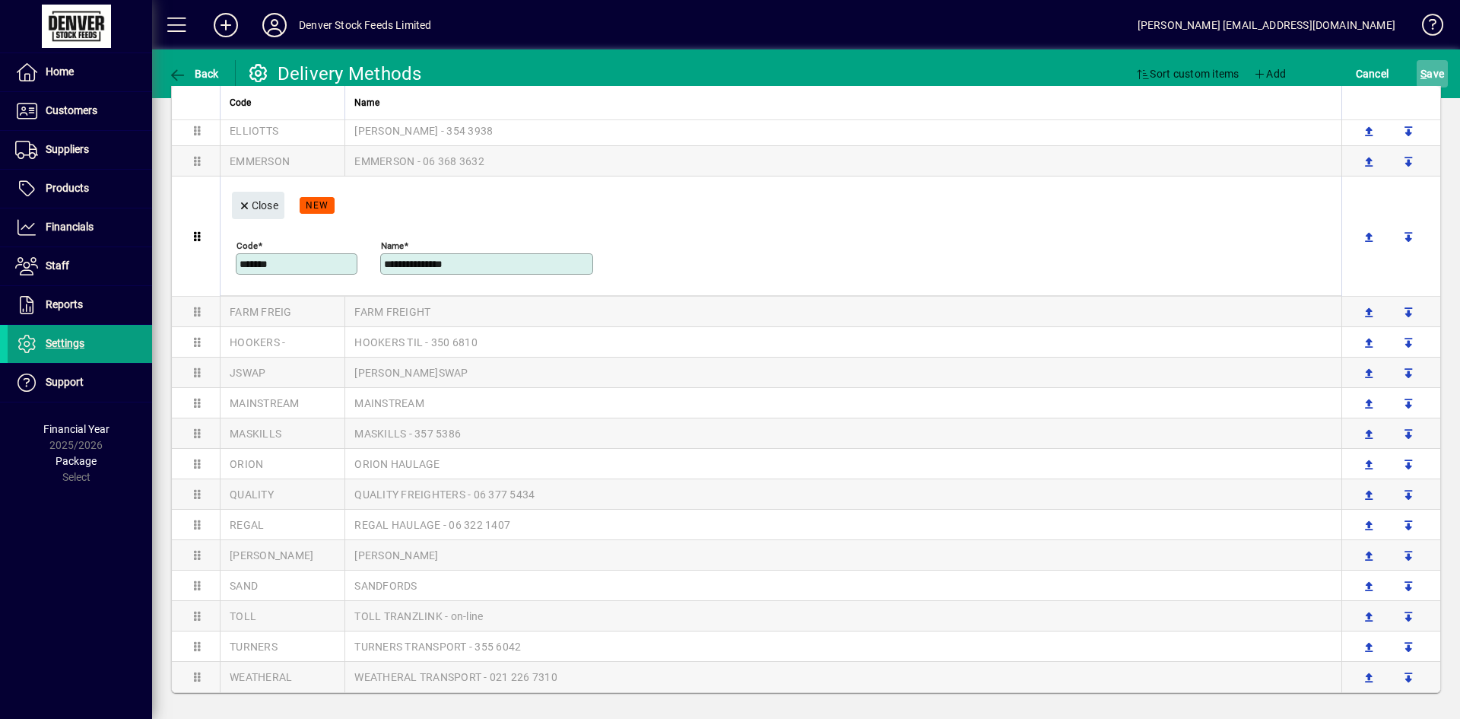
click at [1432, 75] on span "S ave" at bounding box center [1432, 74] width 24 height 24
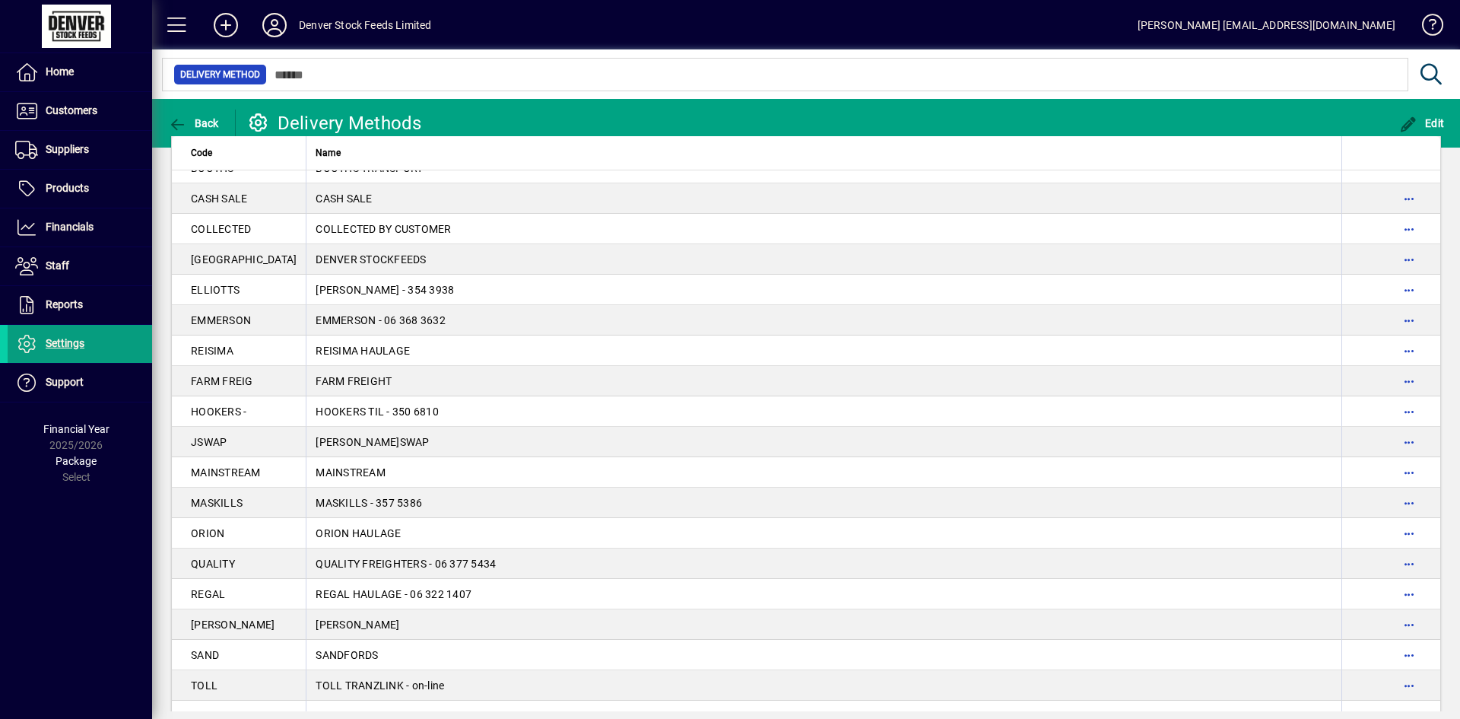
scroll to position [0, 0]
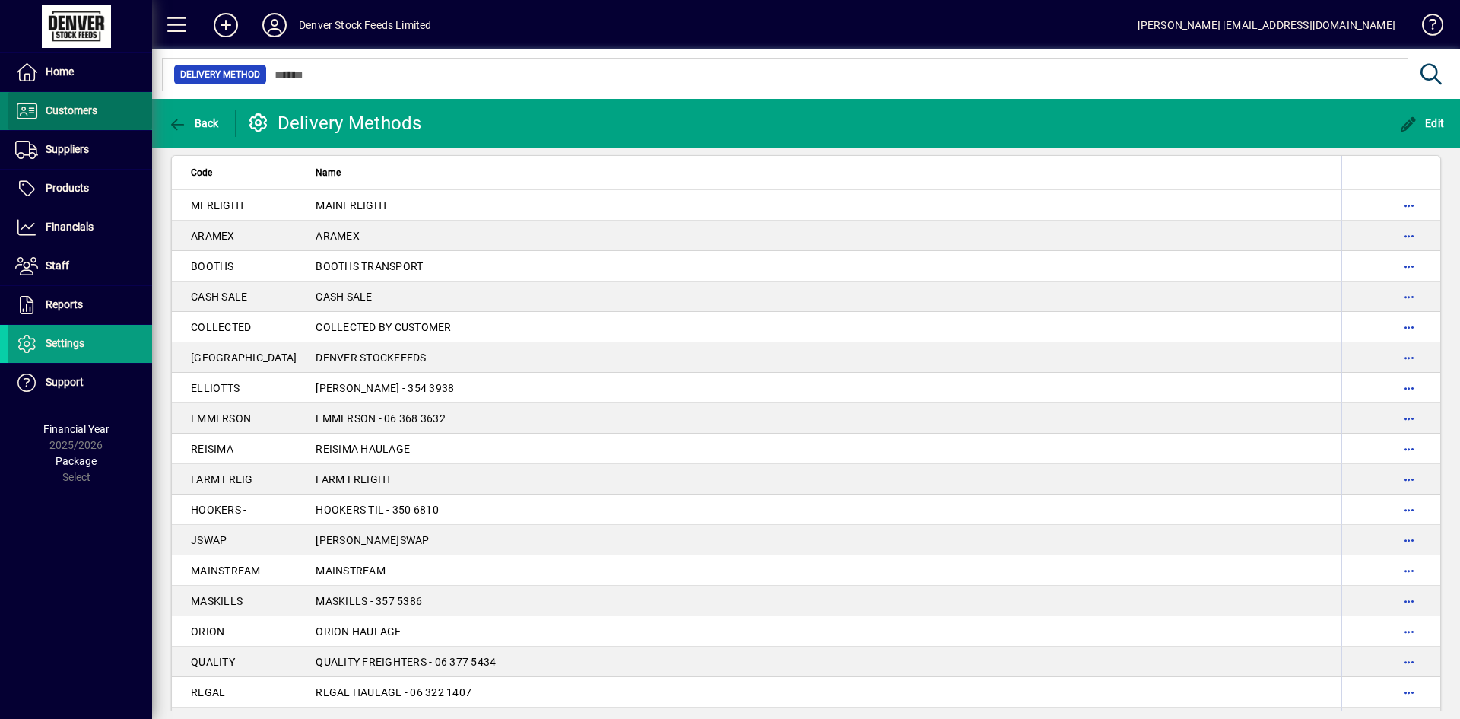
click at [104, 119] on span at bounding box center [80, 111] width 144 height 36
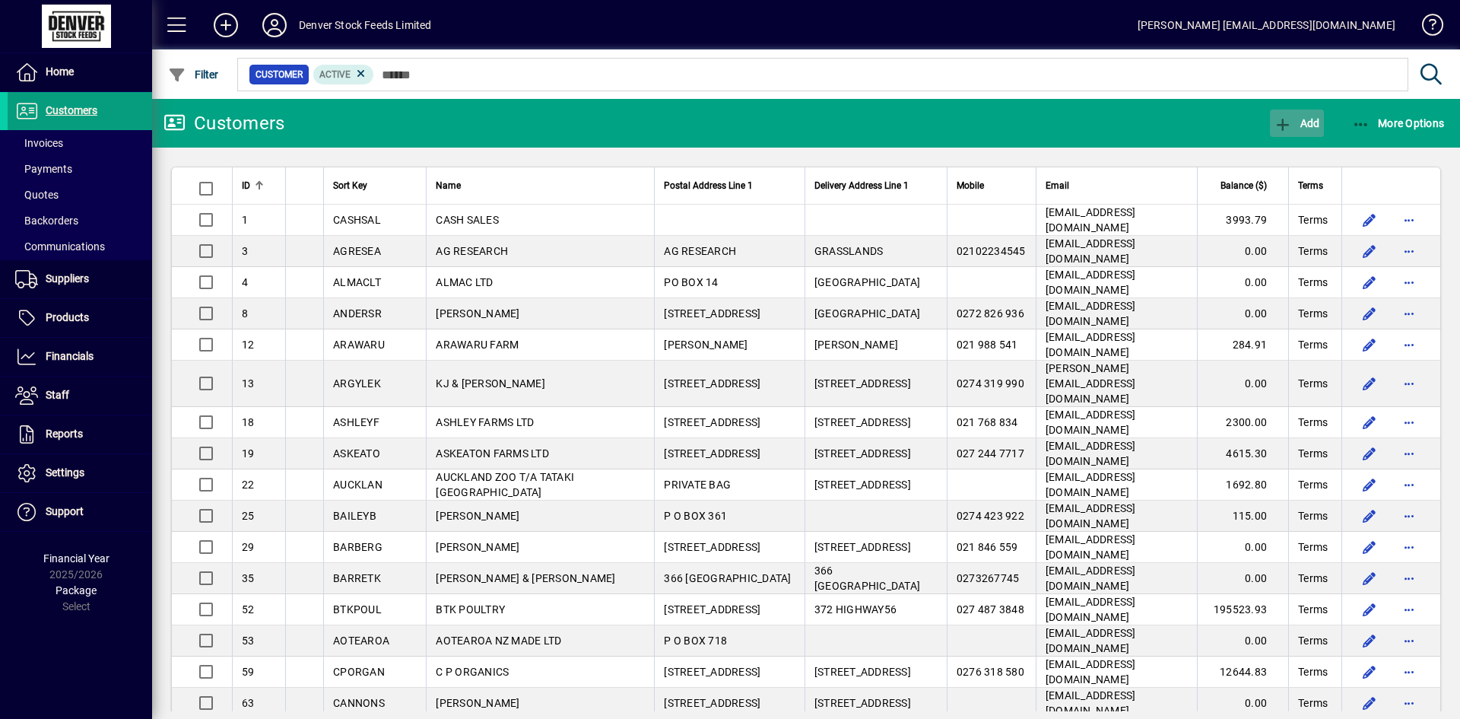
click at [1289, 122] on icon "button" at bounding box center [1283, 124] width 19 height 15
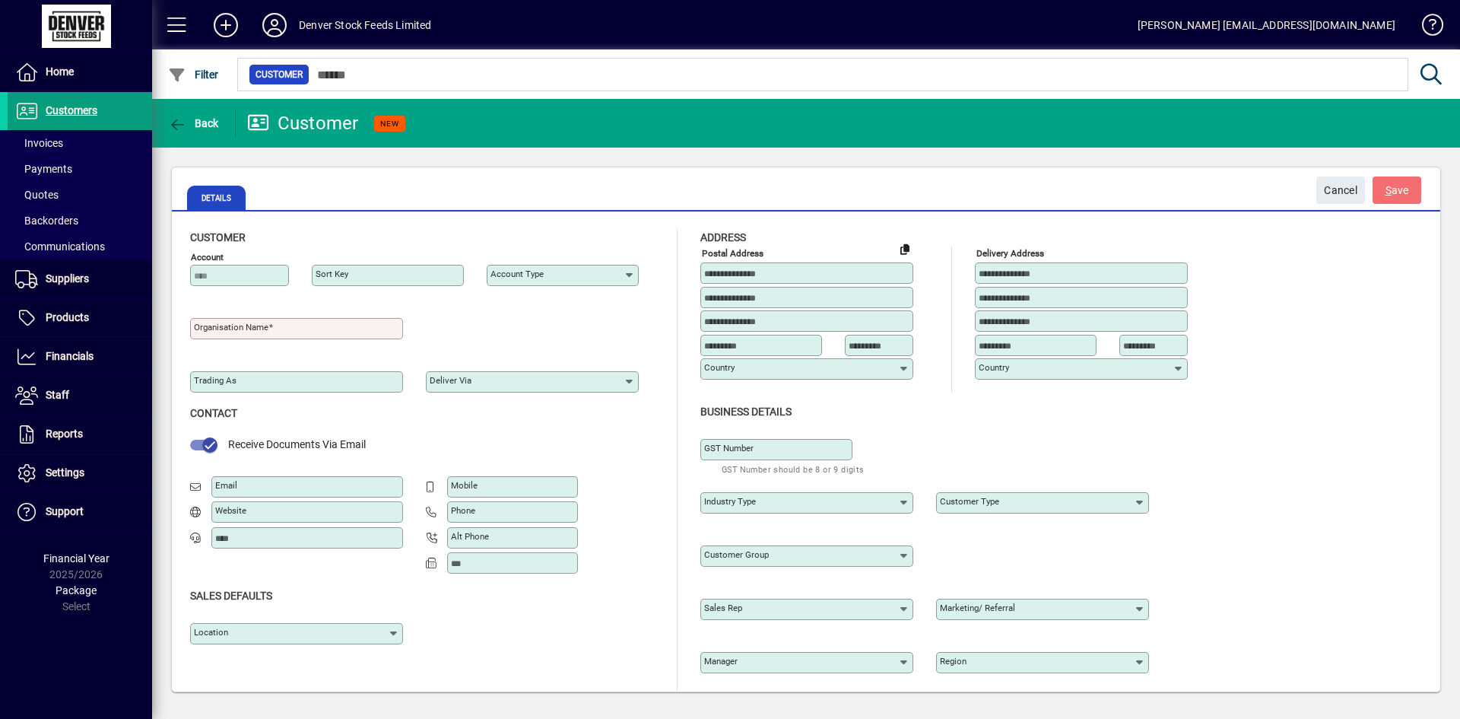
type input "**********"
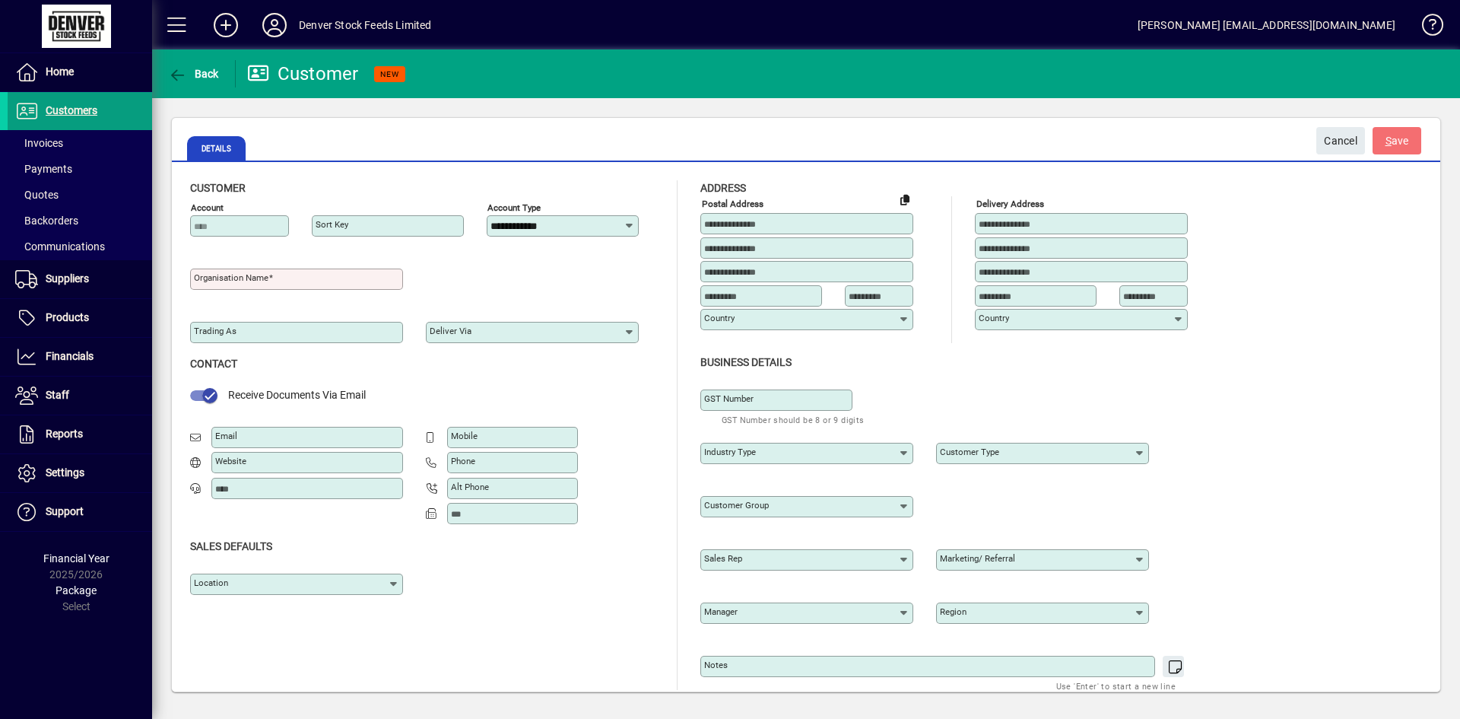
type input "**********"
click at [90, 141] on span at bounding box center [80, 143] width 144 height 36
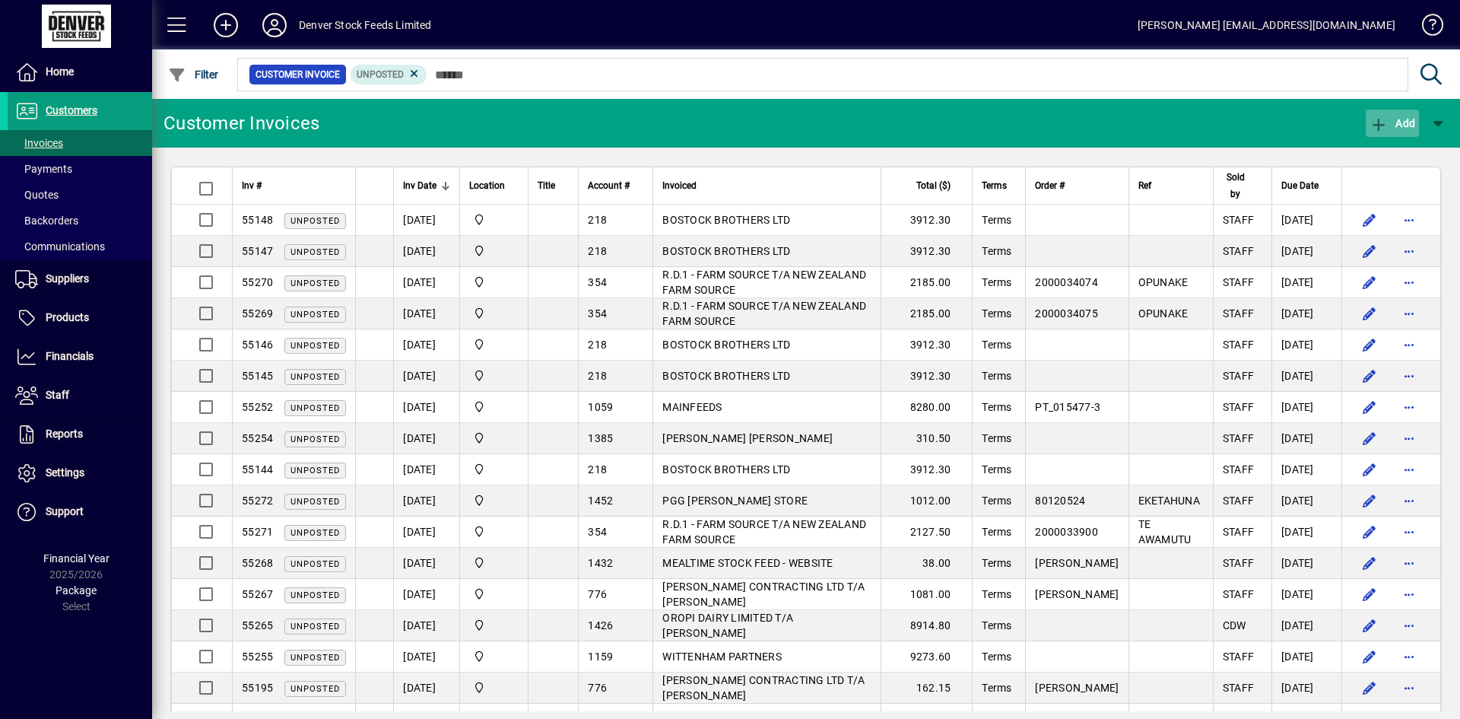
click at [1394, 117] on span "Add" at bounding box center [1392, 123] width 46 height 12
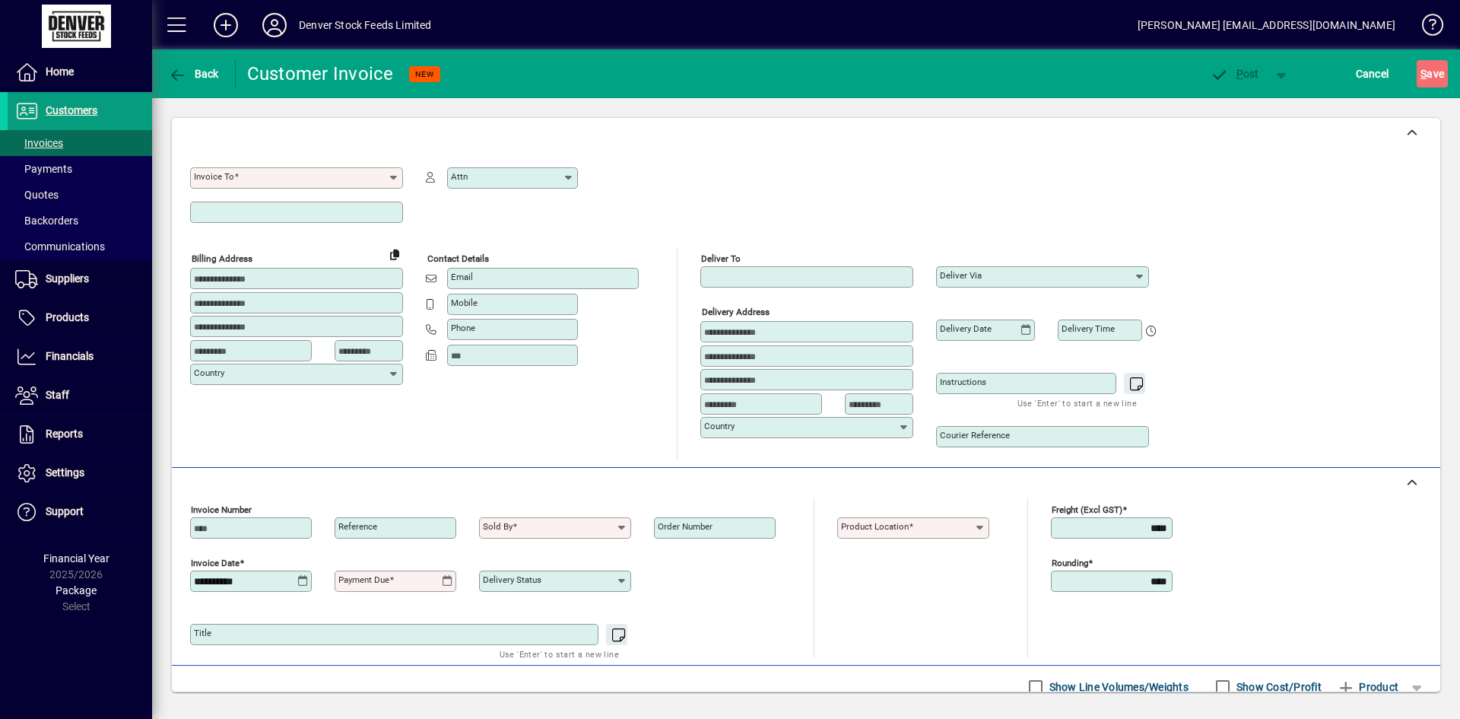
click at [1005, 246] on div "Invoice To Required Attn" at bounding box center [684, 197] width 989 height 99
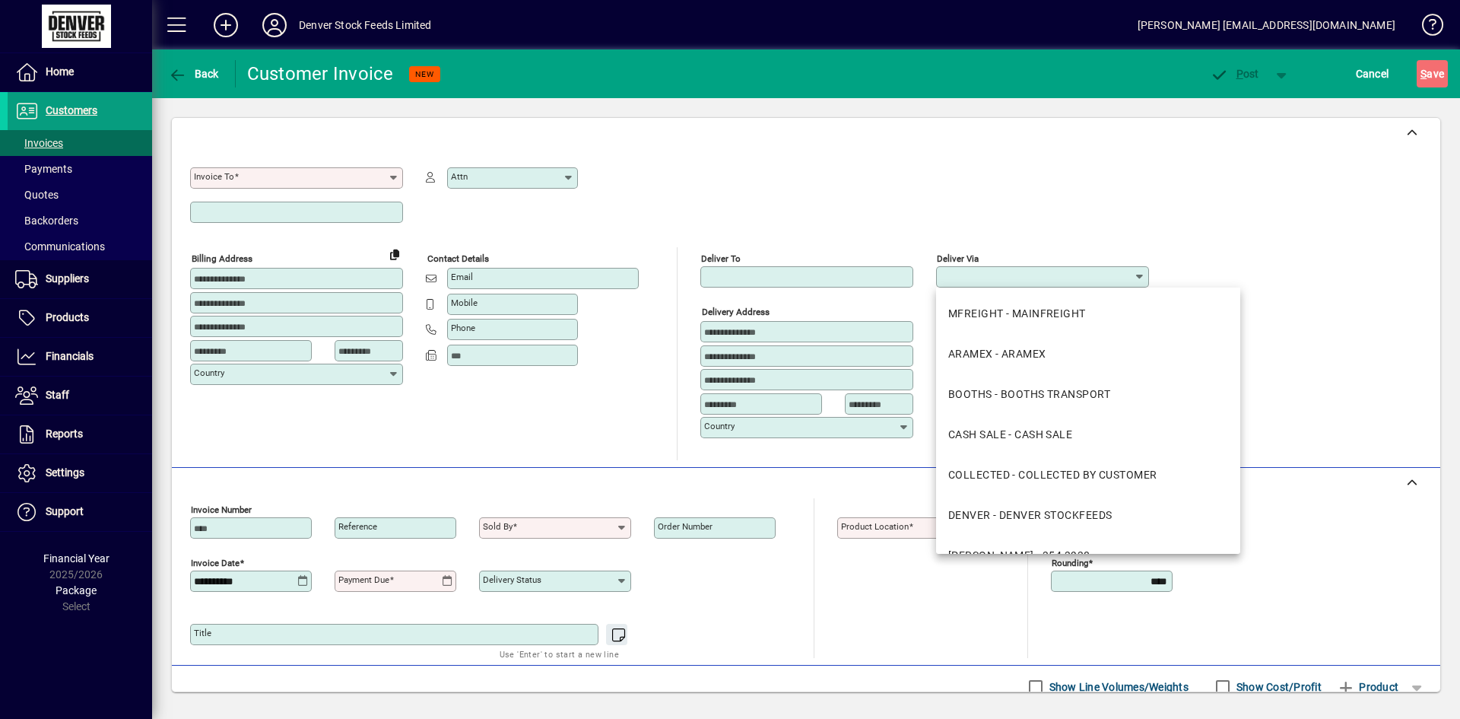
click at [1019, 274] on input "Deliver via" at bounding box center [1037, 277] width 194 height 12
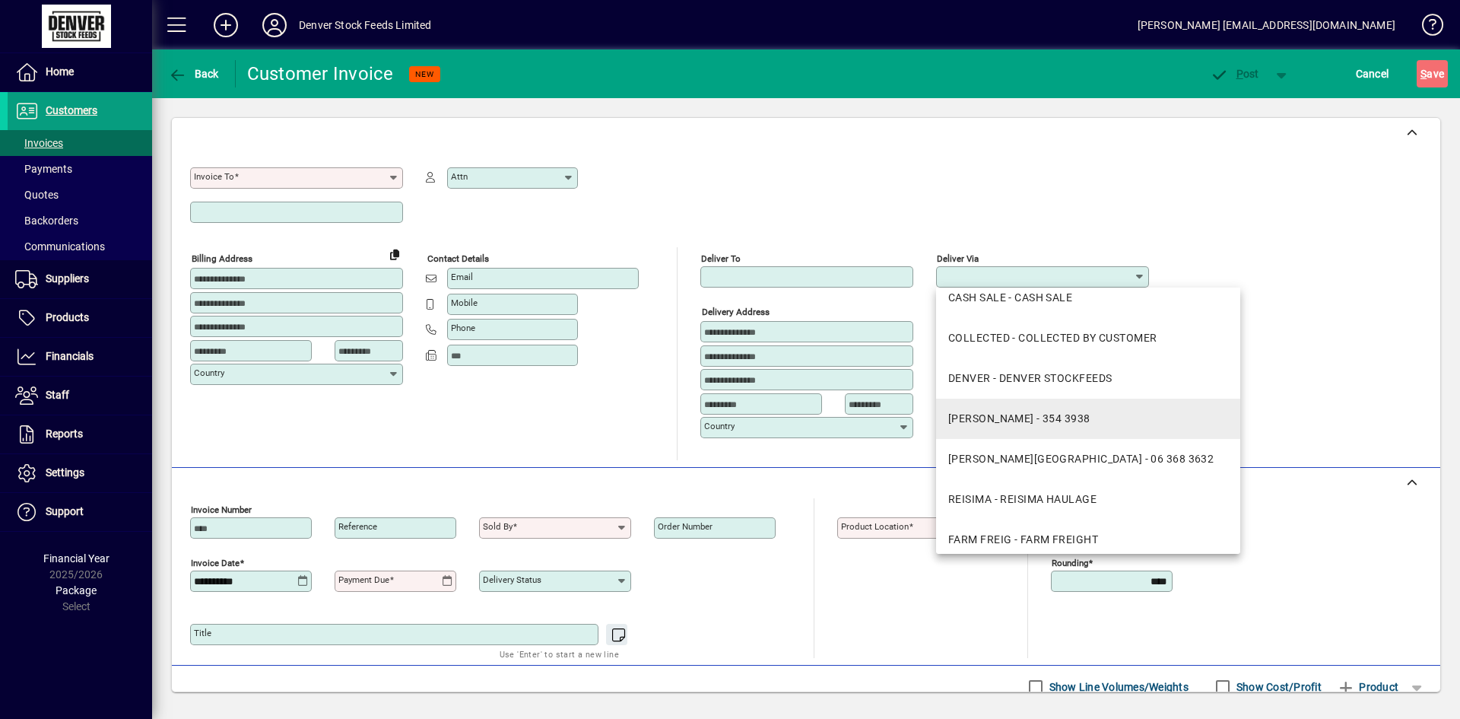
scroll to position [228, 0]
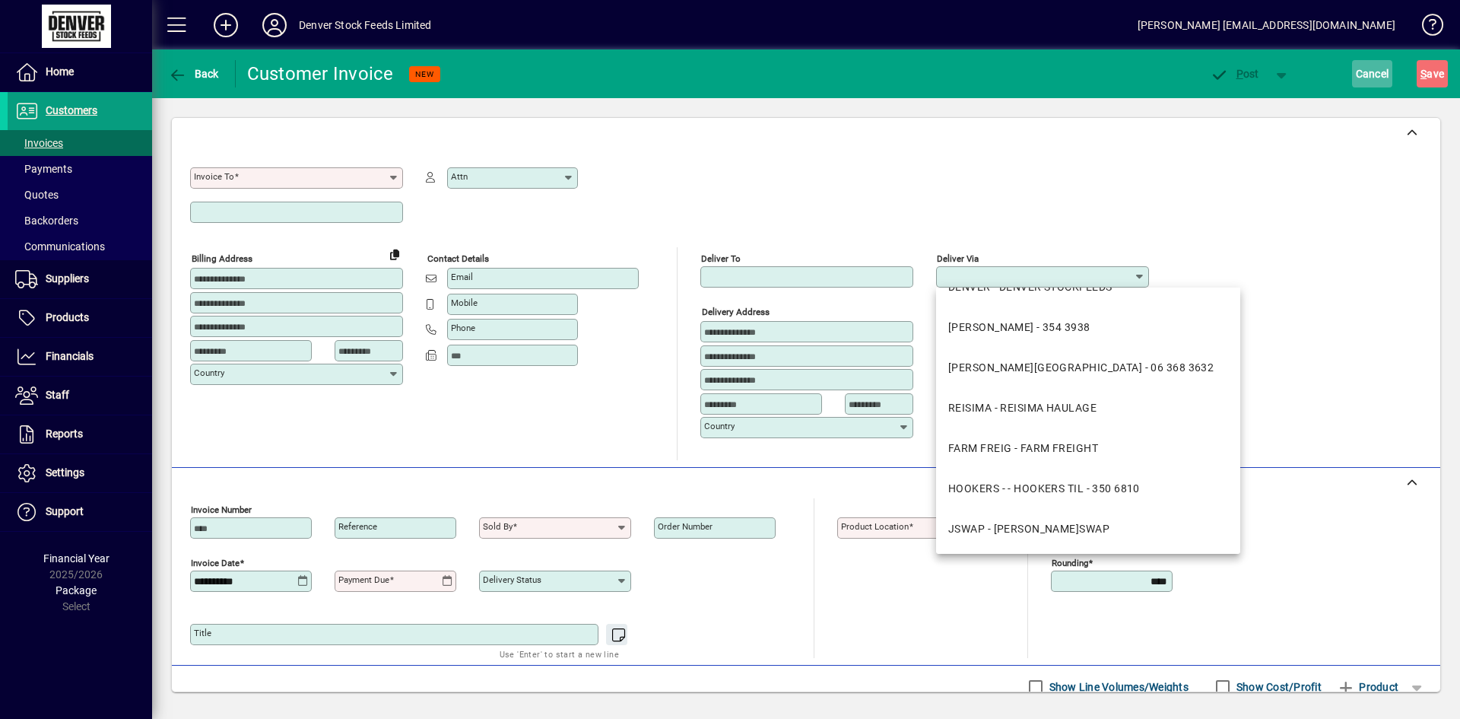
click at [1377, 77] on span "Cancel" at bounding box center [1372, 74] width 33 height 24
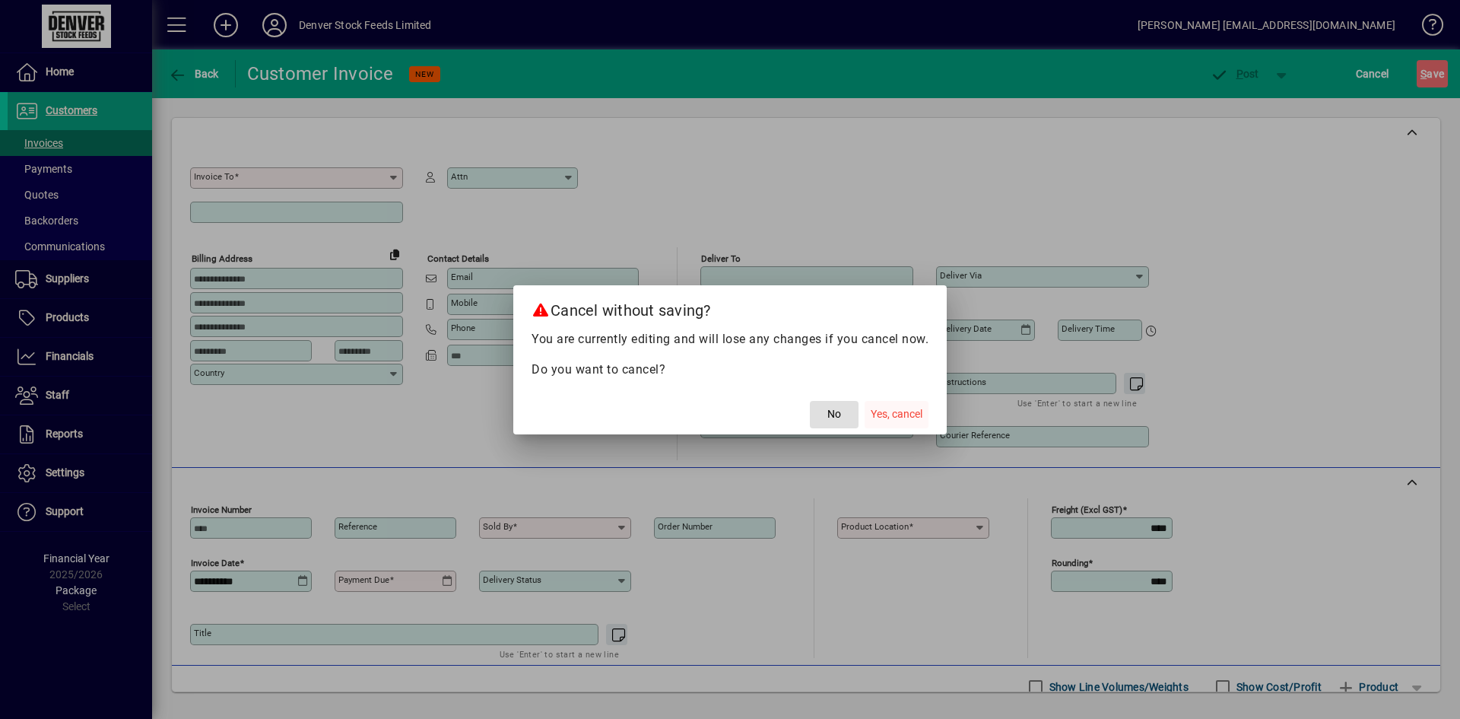
click at [900, 411] on span "Yes, cancel" at bounding box center [897, 414] width 52 height 16
